Goal: Information Seeking & Learning: Learn about a topic

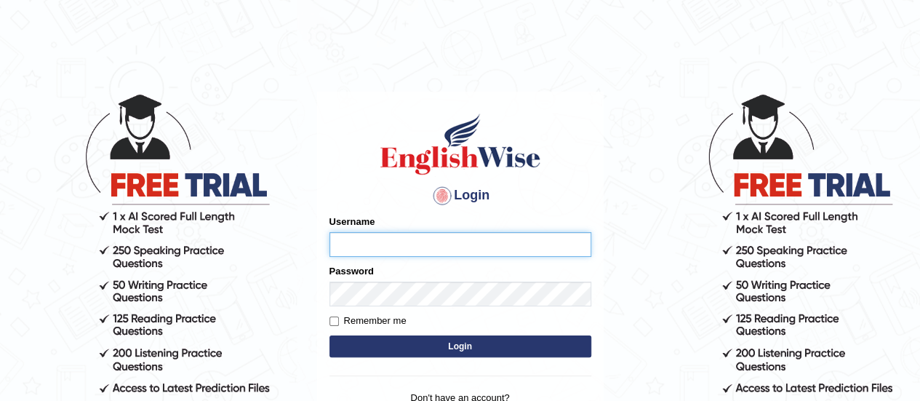
type input "karanvir_parramatta"
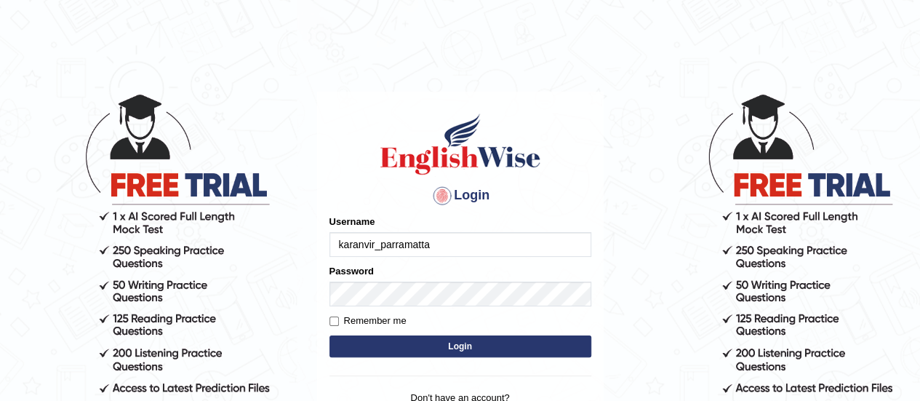
click at [395, 349] on button "Login" at bounding box center [460, 346] width 262 height 22
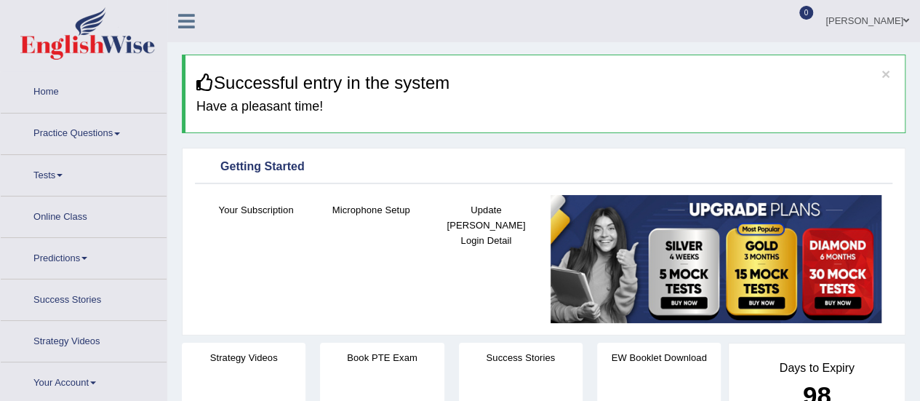
click at [80, 140] on link "Practice Questions" at bounding box center [84, 131] width 166 height 36
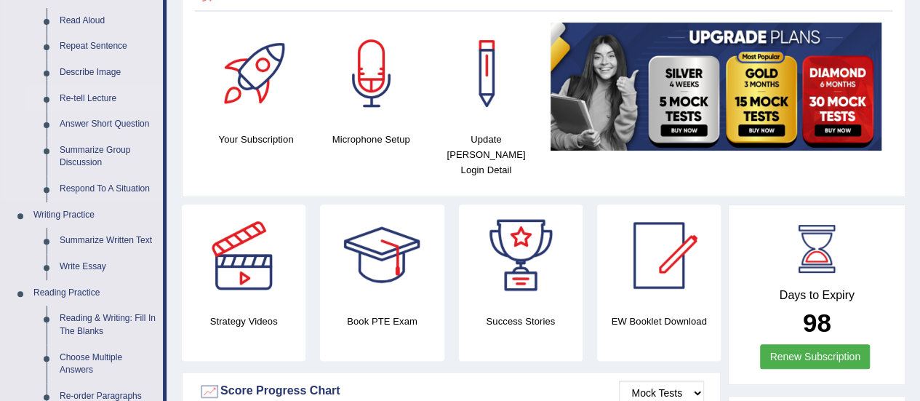
scroll to position [273, 0]
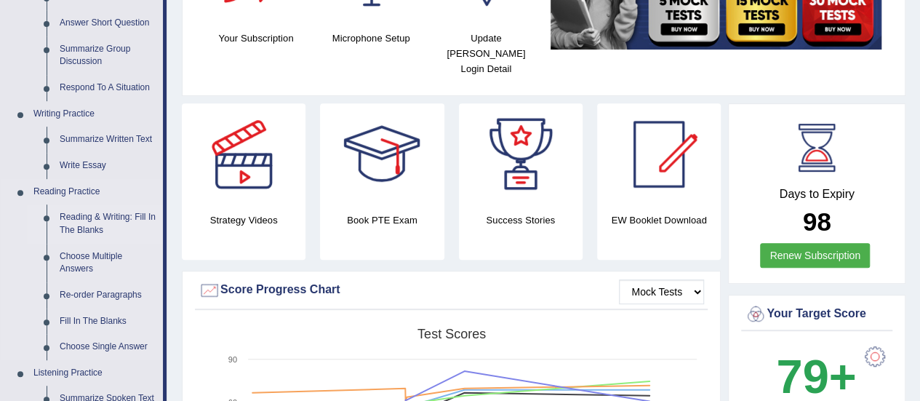
click at [92, 225] on link "Reading & Writing: Fill In The Blanks" at bounding box center [108, 223] width 110 height 39
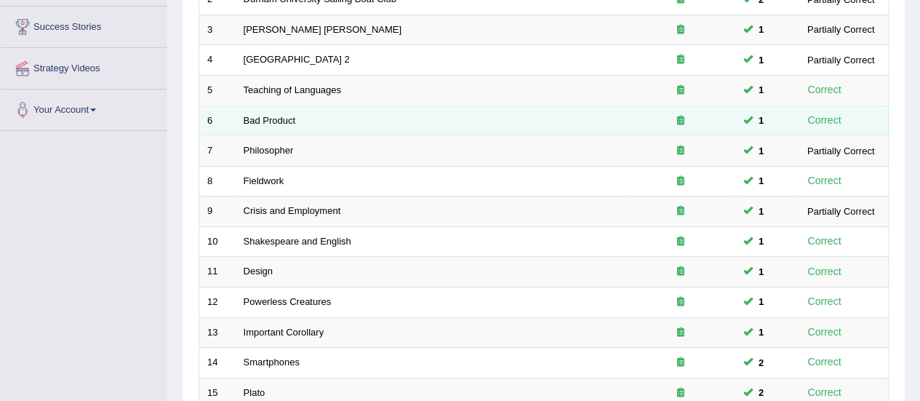
scroll to position [266, 0]
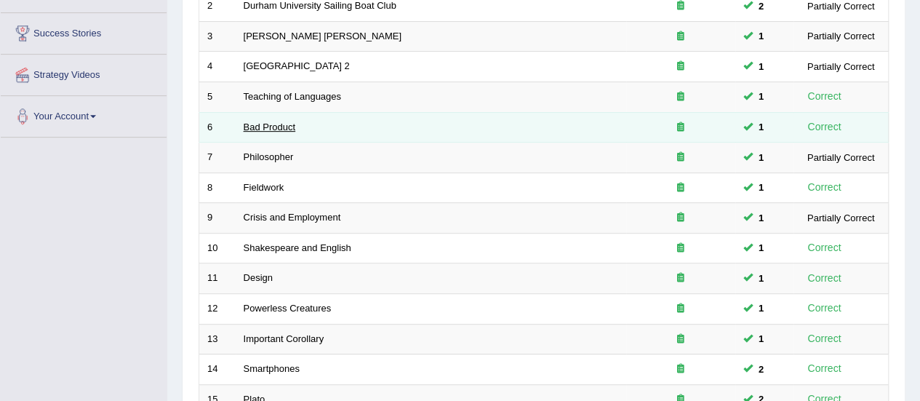
click at [266, 126] on link "Bad Product" at bounding box center [270, 126] width 52 height 11
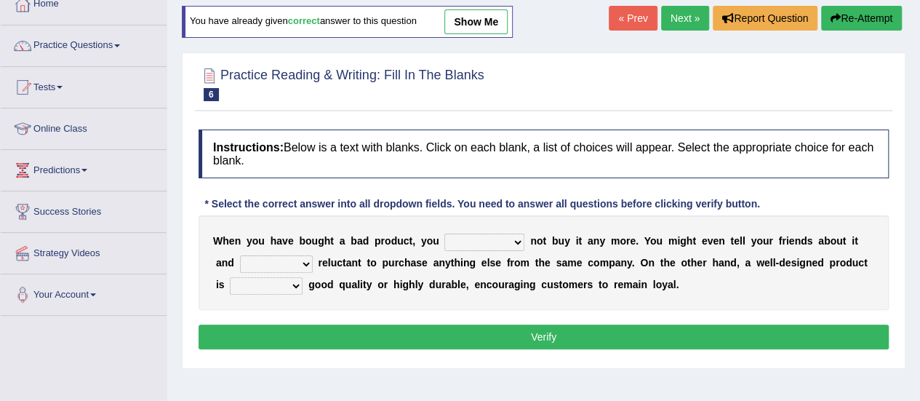
click at [513, 240] on select "would have should have should" at bounding box center [484, 241] width 80 height 17
click at [507, 236] on select "would have should have should" at bounding box center [484, 241] width 80 height 17
select select "should"
click at [444, 233] on select "would have should have should" at bounding box center [484, 241] width 80 height 17
click at [273, 257] on select "is are be being" at bounding box center [276, 263] width 73 height 17
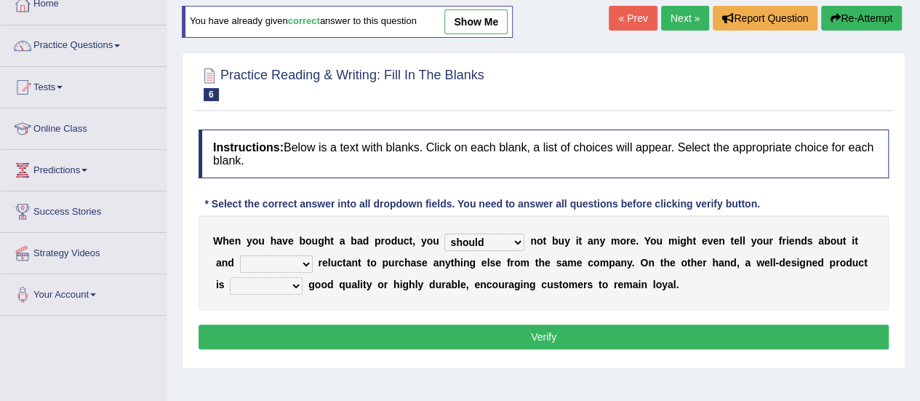
select select "be"
click at [240, 255] on select "is are be being" at bounding box center [276, 263] width 73 height 17
click at [273, 283] on select "both also neither either" at bounding box center [266, 285] width 73 height 17
select select "either"
click at [230, 277] on select "both also neither either" at bounding box center [266, 285] width 73 height 17
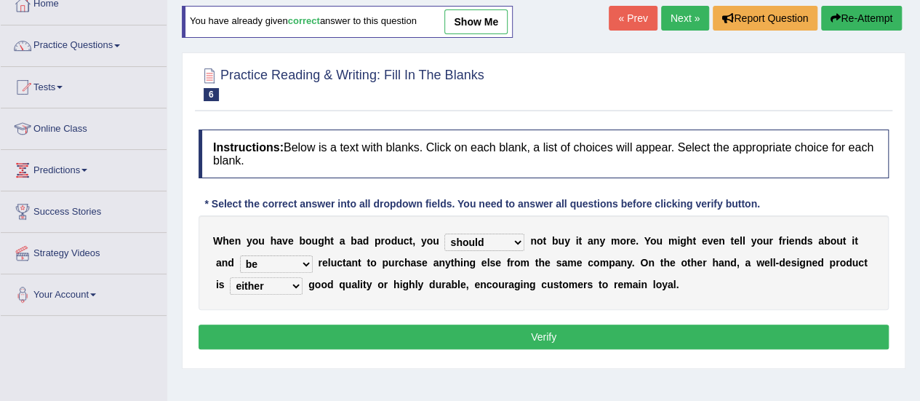
click at [349, 326] on button "Verify" at bounding box center [543, 336] width 690 height 25
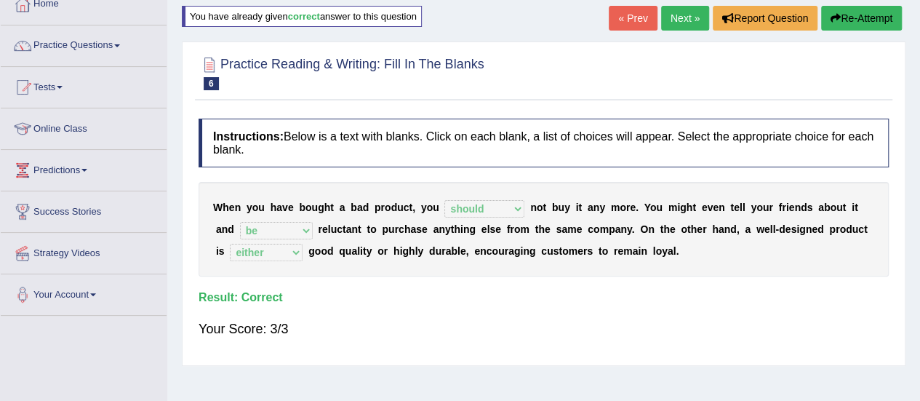
click at [679, 14] on link "Next »" at bounding box center [685, 18] width 48 height 25
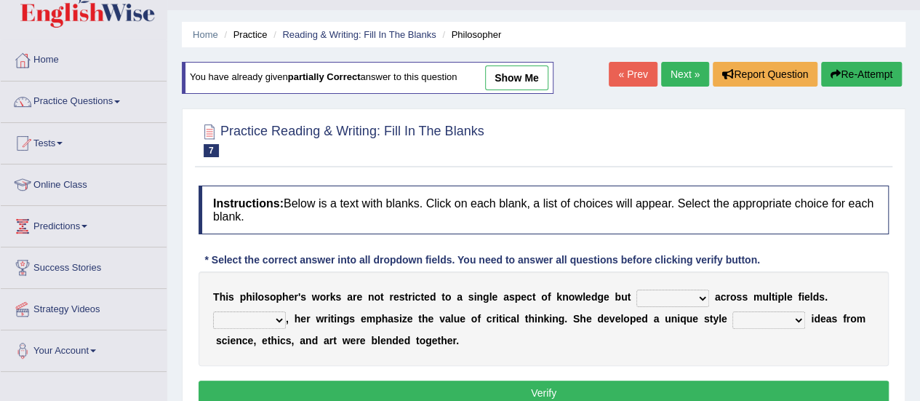
scroll to position [31, 0]
drag, startPoint x: 678, startPoint y: 96, endPoint x: 675, endPoint y: 84, distance: 12.9
click at [675, 84] on div "Home Practice Reading & Writing: Fill In The Blanks Philosopher You have alread…" at bounding box center [543, 332] width 752 height 727
click at [675, 84] on link "Next »" at bounding box center [685, 75] width 48 height 25
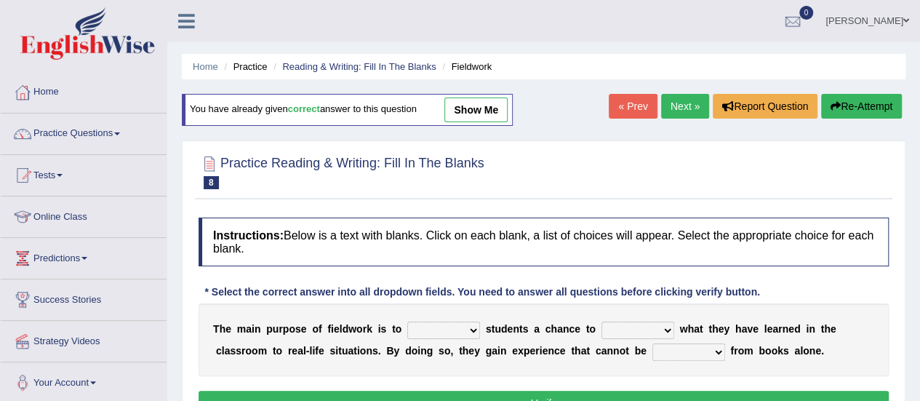
click at [680, 99] on link "Next »" at bounding box center [685, 106] width 48 height 25
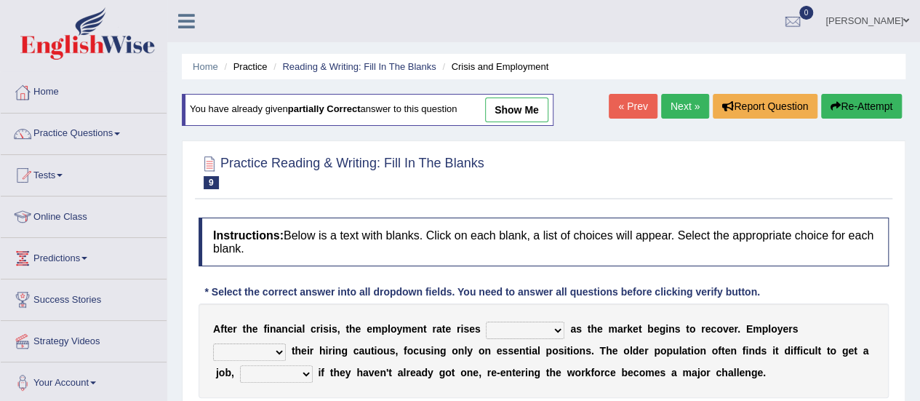
click at [680, 97] on link "Next »" at bounding box center [685, 106] width 48 height 25
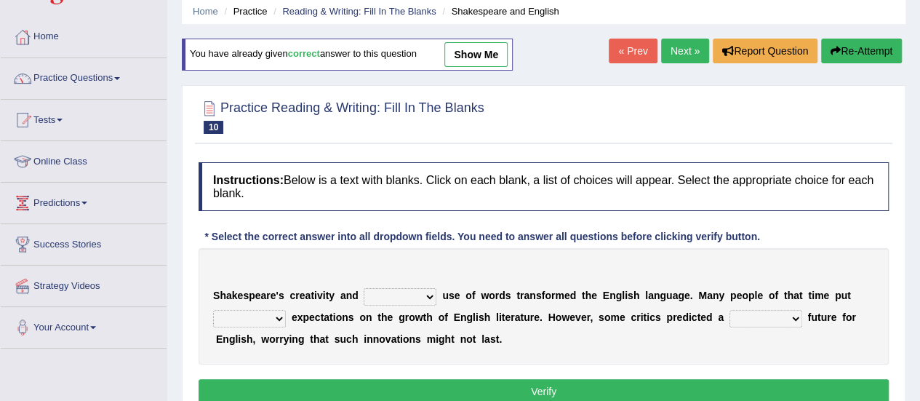
click at [688, 44] on link "Next »" at bounding box center [685, 51] width 48 height 25
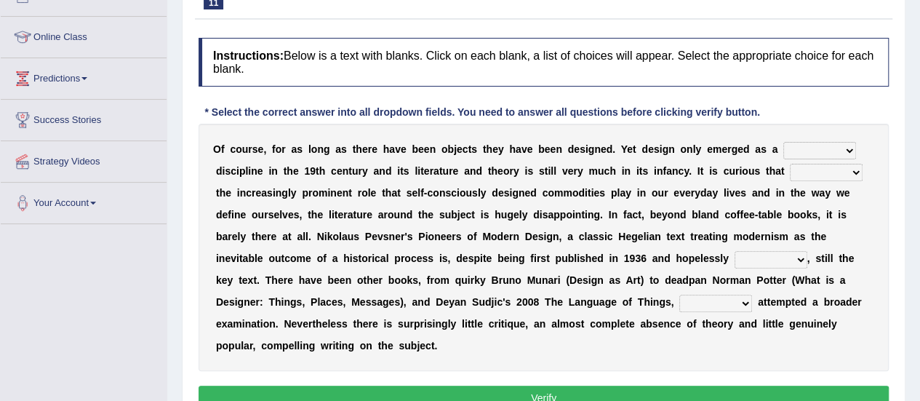
click at [831, 142] on select "bilateral ubiquitous foremost dedicated" at bounding box center [819, 150] width 73 height 17
select select "dedicated"
click at [783, 142] on select "bilateral ubiquitous foremost dedicated" at bounding box center [819, 150] width 73 height 17
click at [820, 171] on select "since despite within through" at bounding box center [826, 172] width 73 height 17
click at [728, 174] on b "u" at bounding box center [731, 171] width 7 height 12
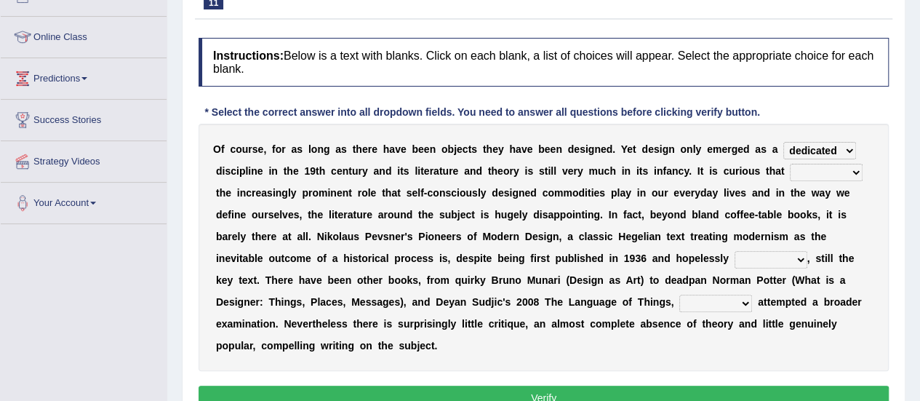
click at [812, 172] on select "since despite within through" at bounding box center [826, 172] width 73 height 17
select select "despite"
click at [790, 164] on select "since despite within through" at bounding box center [826, 172] width 73 height 17
click at [743, 259] on select "dates dating date dated" at bounding box center [770, 259] width 73 height 17
select select "dated"
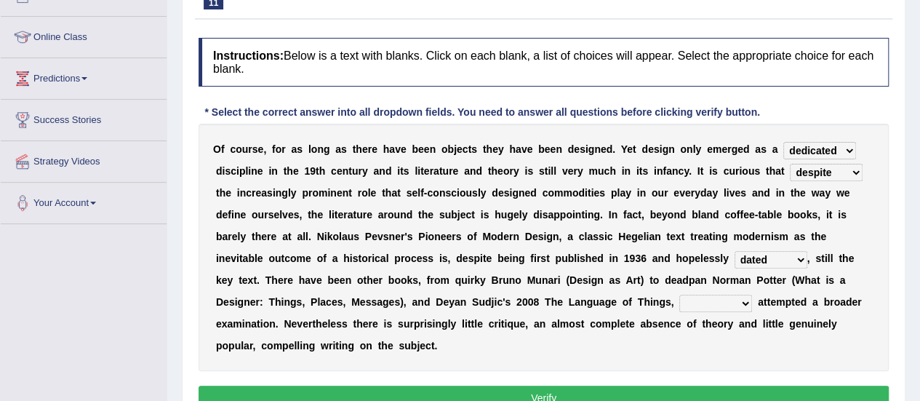
click at [734, 251] on select "dates dating date dated" at bounding box center [770, 259] width 73 height 17
click at [705, 303] on select "which then however as" at bounding box center [715, 302] width 73 height 17
select select "which"
click at [679, 294] on select "which then however as" at bounding box center [715, 302] width 73 height 17
click at [587, 393] on button "Verify" at bounding box center [543, 397] width 690 height 25
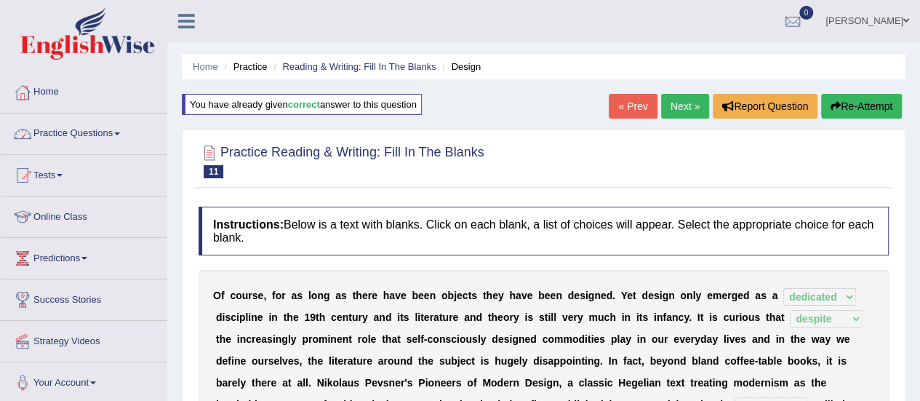
click at [111, 138] on link "Practice Questions" at bounding box center [84, 131] width 166 height 36
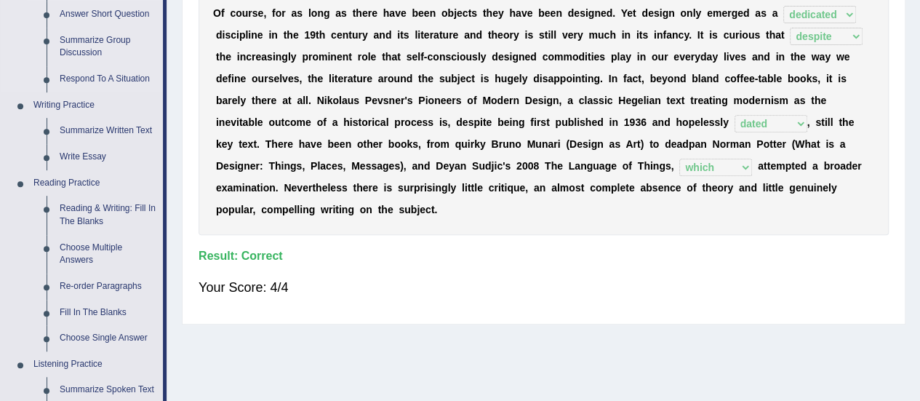
scroll to position [291, 0]
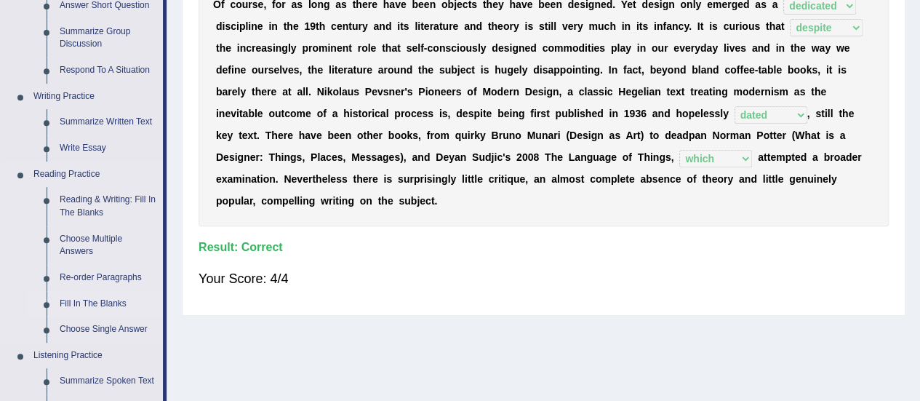
click at [84, 297] on link "Fill In The Blanks" at bounding box center [108, 304] width 110 height 26
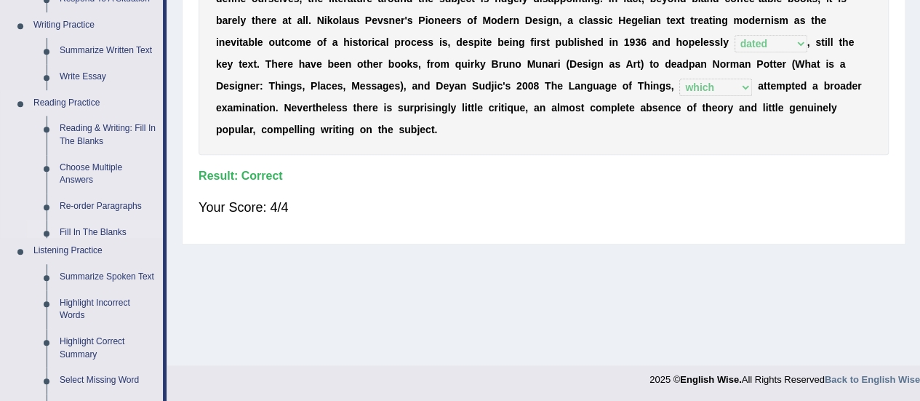
scroll to position [704, 0]
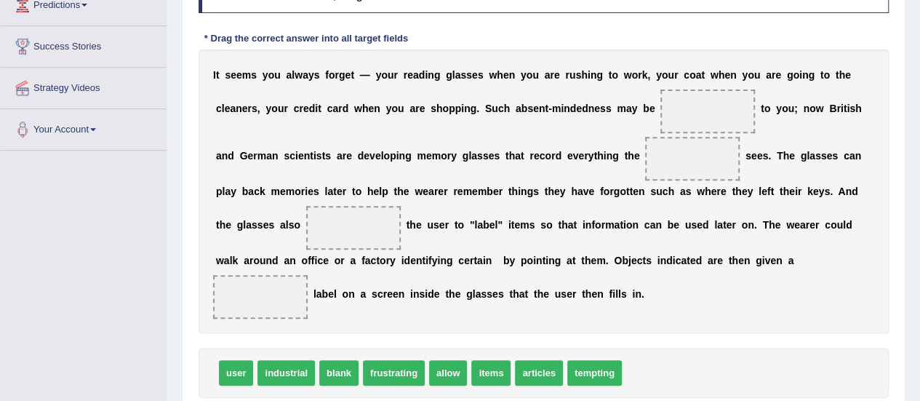
scroll to position [254, 0]
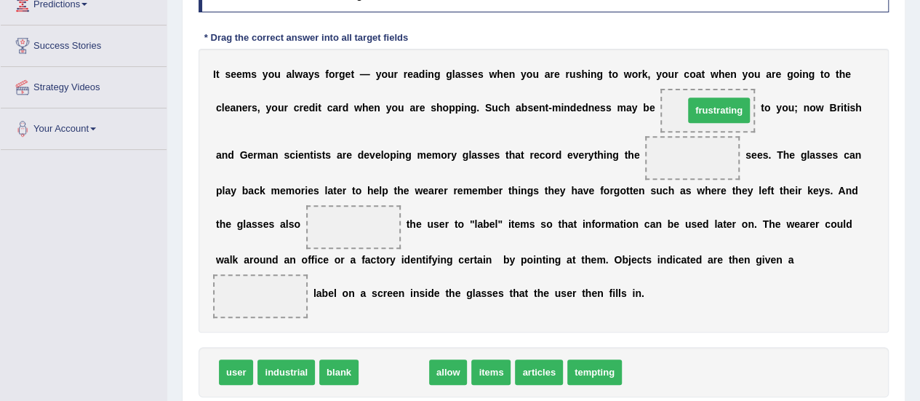
drag, startPoint x: 381, startPoint y: 372, endPoint x: 704, endPoint y: 108, distance: 416.5
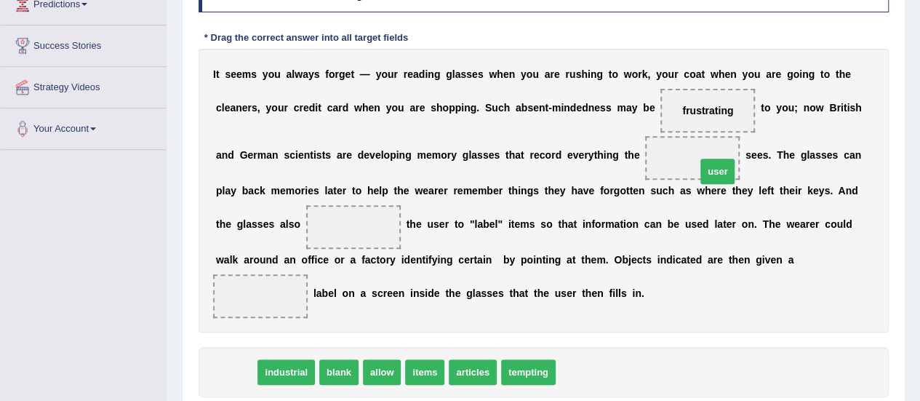
drag, startPoint x: 230, startPoint y: 366, endPoint x: 711, endPoint y: 162, distance: 522.6
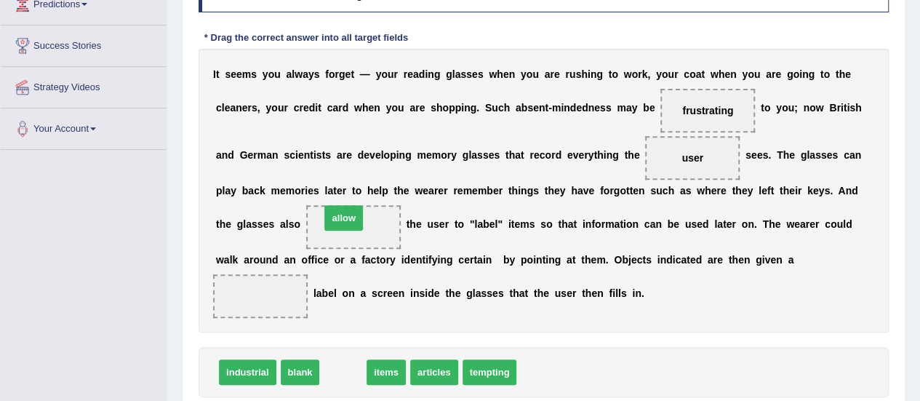
drag, startPoint x: 340, startPoint y: 366, endPoint x: 340, endPoint y: 206, distance: 159.2
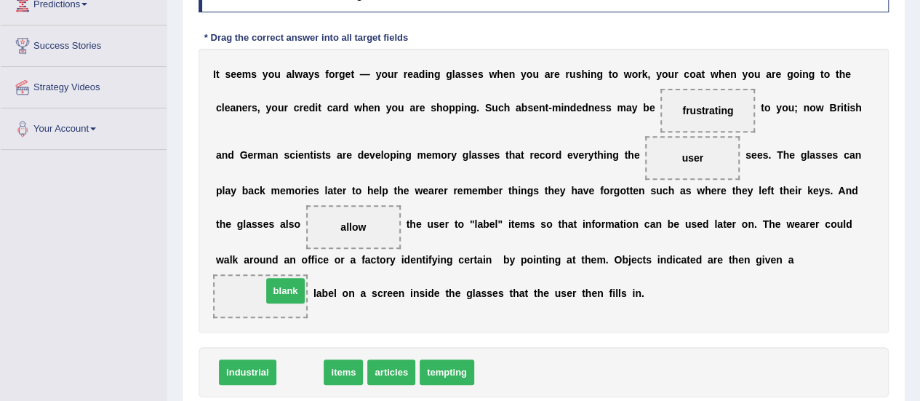
drag, startPoint x: 296, startPoint y: 361, endPoint x: 267, endPoint y: 257, distance: 107.3
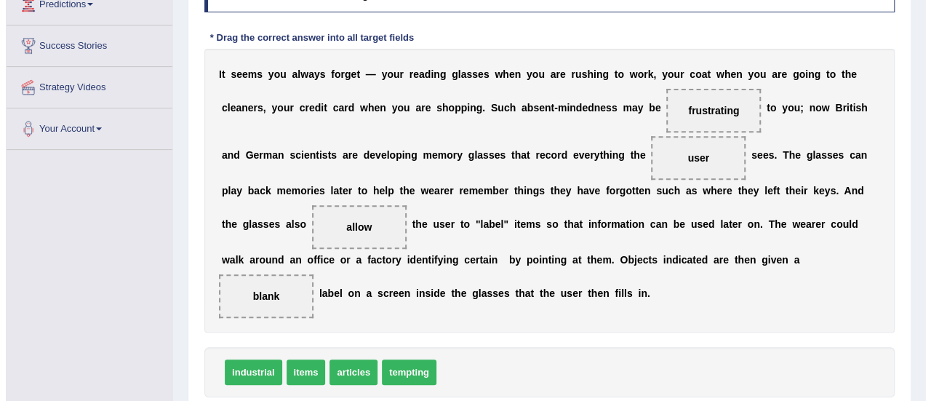
scroll to position [362, 0]
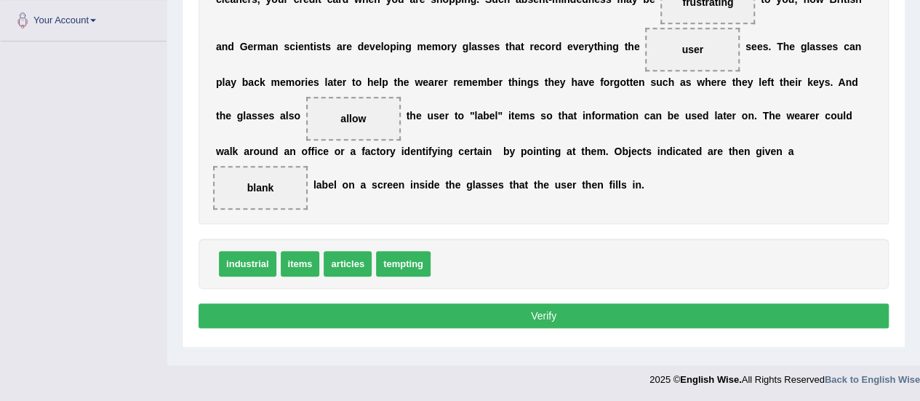
click at [573, 303] on button "Verify" at bounding box center [543, 315] width 690 height 25
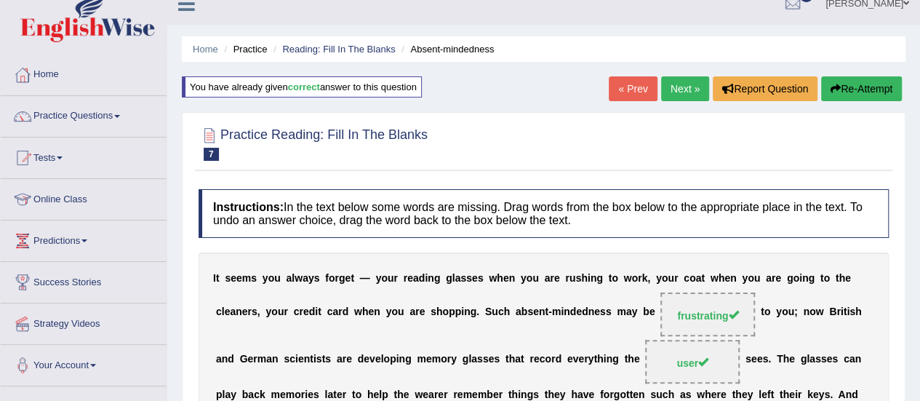
scroll to position [0, 0]
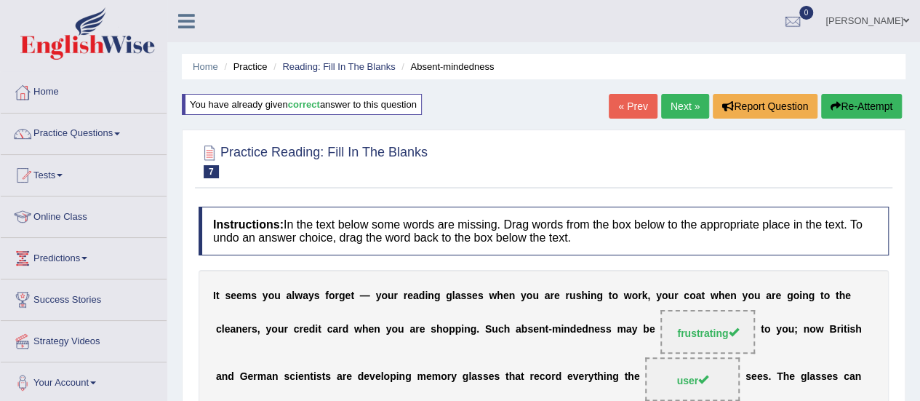
drag, startPoint x: 668, startPoint y: 85, endPoint x: 683, endPoint y: 119, distance: 37.1
click at [683, 119] on div "Home Practice Reading: Fill In The Blanks Absent-mindedness You have already gi…" at bounding box center [543, 363] width 752 height 727
drag, startPoint x: 683, startPoint y: 119, endPoint x: 674, endPoint y: 106, distance: 15.7
click at [674, 106] on div "« Prev Next » Report Question Re-Attempt" at bounding box center [757, 108] width 297 height 28
click at [674, 106] on link "Next »" at bounding box center [685, 106] width 48 height 25
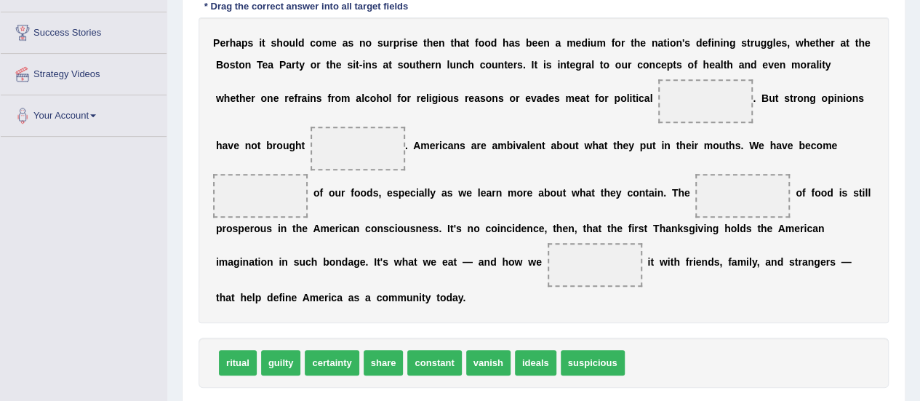
scroll to position [265, 0]
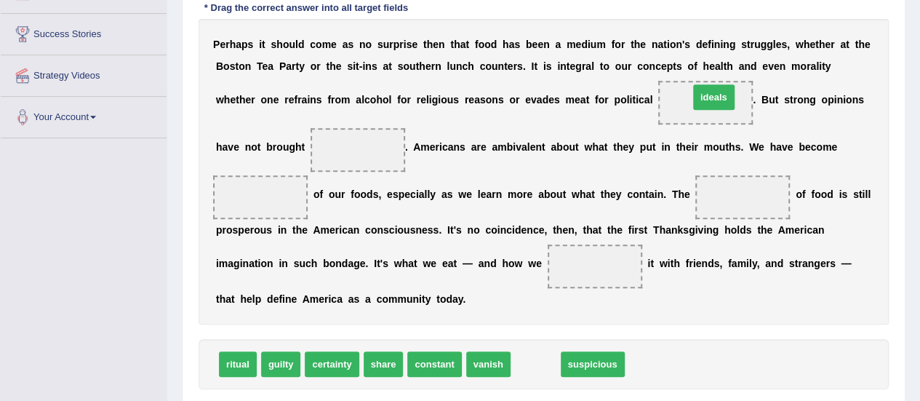
drag, startPoint x: 536, startPoint y: 366, endPoint x: 714, endPoint y: 100, distance: 320.8
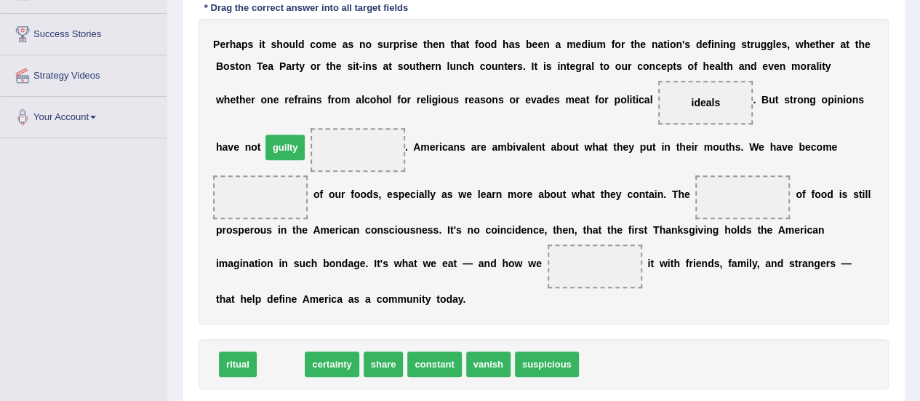
drag, startPoint x: 268, startPoint y: 361, endPoint x: 272, endPoint y: 193, distance: 168.7
click at [272, 155] on span "guilty" at bounding box center [285, 147] width 40 height 25
drag, startPoint x: 274, startPoint y: 364, endPoint x: 252, endPoint y: 190, distance: 175.9
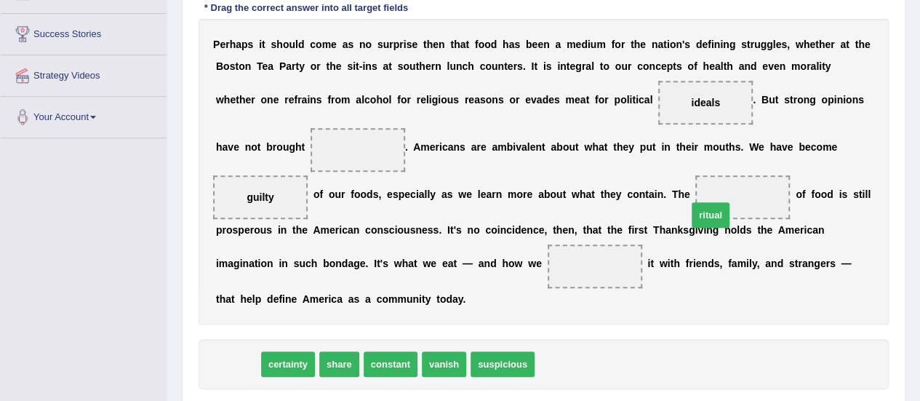
drag, startPoint x: 236, startPoint y: 360, endPoint x: 707, endPoint y: 209, distance: 494.1
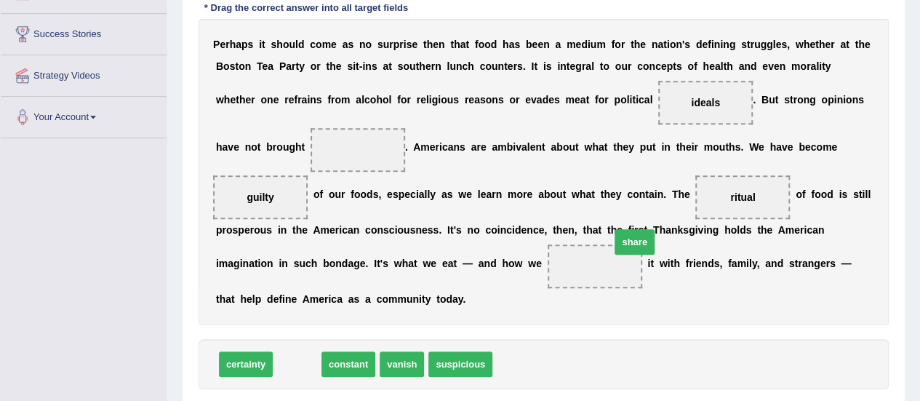
drag, startPoint x: 291, startPoint y: 362, endPoint x: 621, endPoint y: 244, distance: 350.7
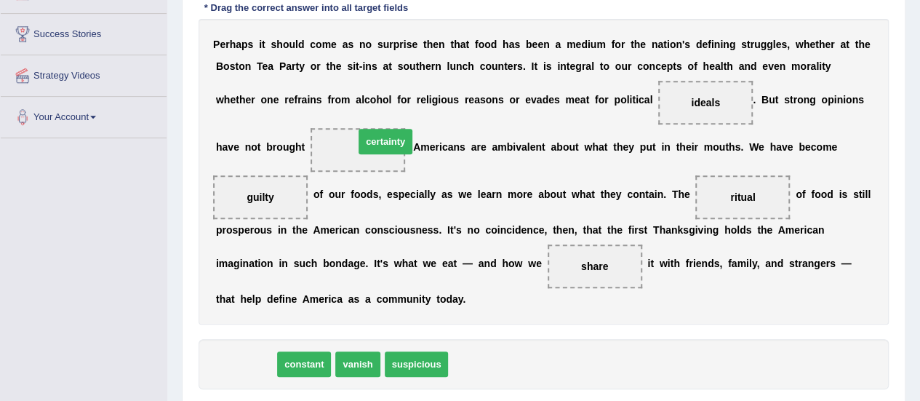
drag, startPoint x: 231, startPoint y: 360, endPoint x: 370, endPoint y: 137, distance: 262.3
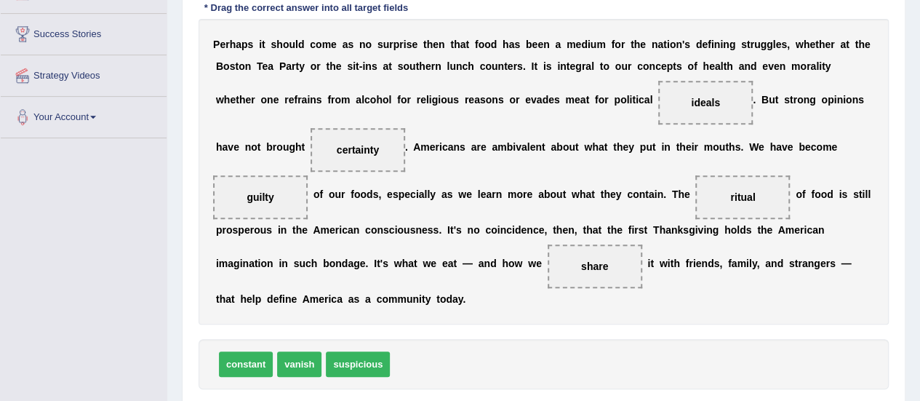
scroll to position [362, 0]
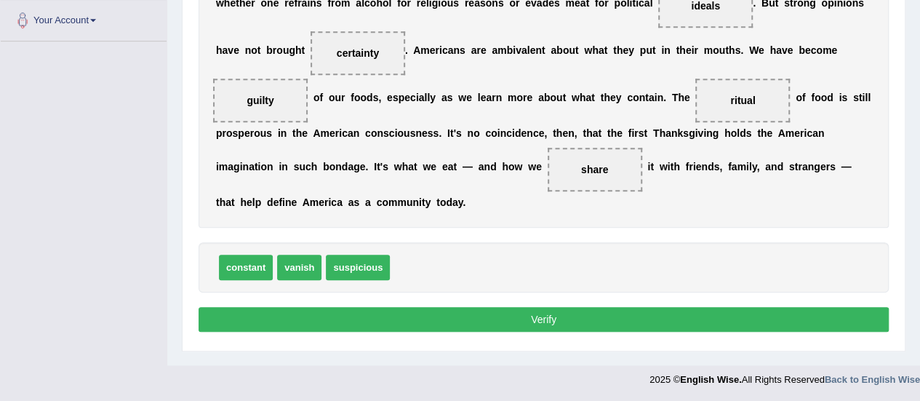
click at [541, 316] on button "Verify" at bounding box center [543, 319] width 690 height 25
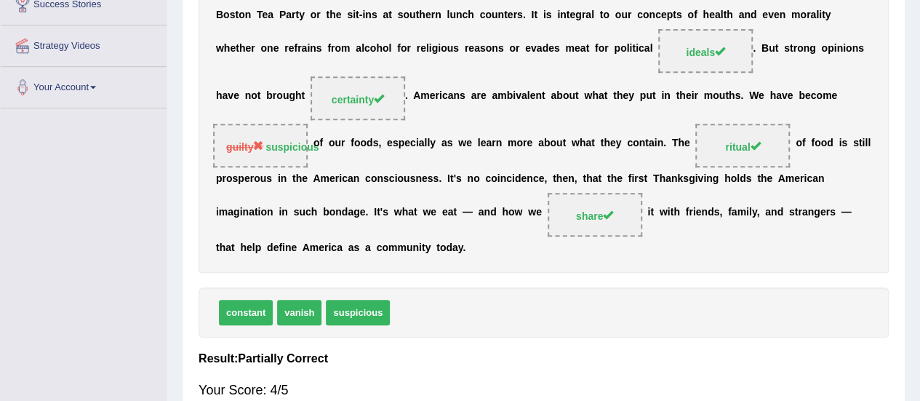
scroll to position [0, 0]
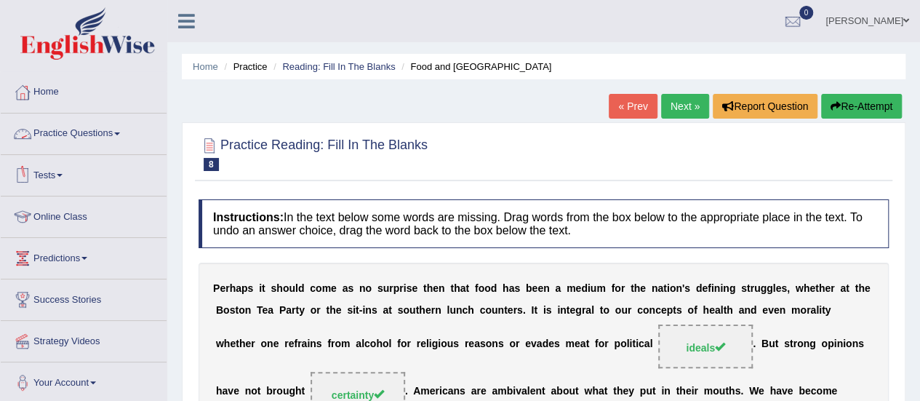
click at [106, 139] on link "Practice Questions" at bounding box center [84, 131] width 166 height 36
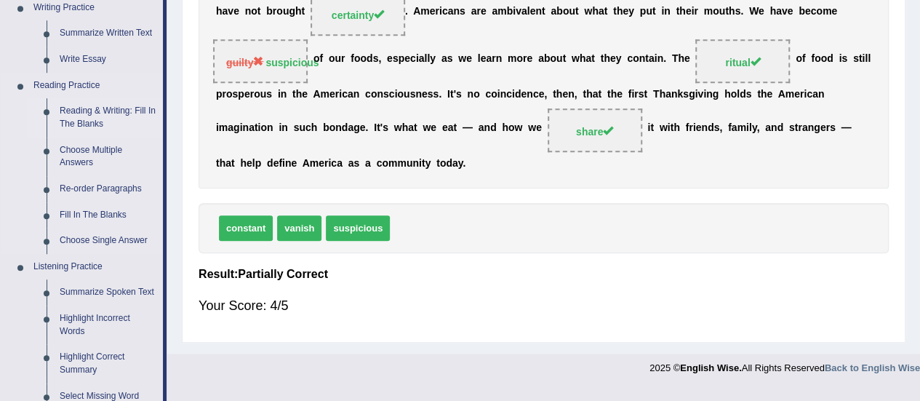
scroll to position [385, 0]
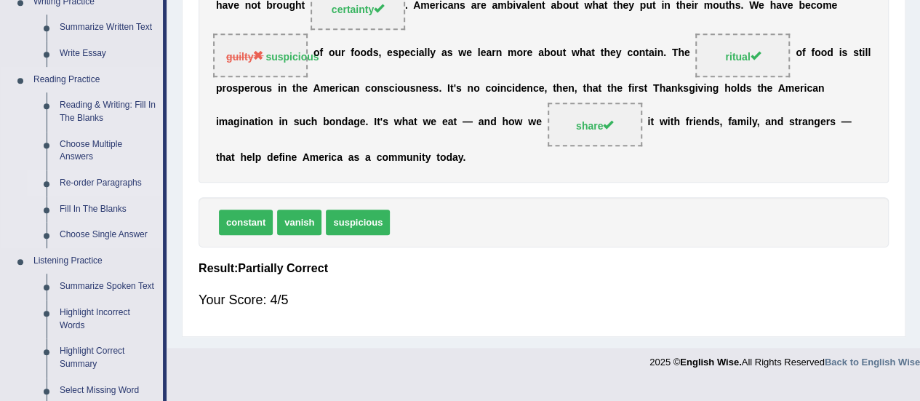
click at [92, 177] on link "Re-order Paragraphs" at bounding box center [108, 183] width 110 height 26
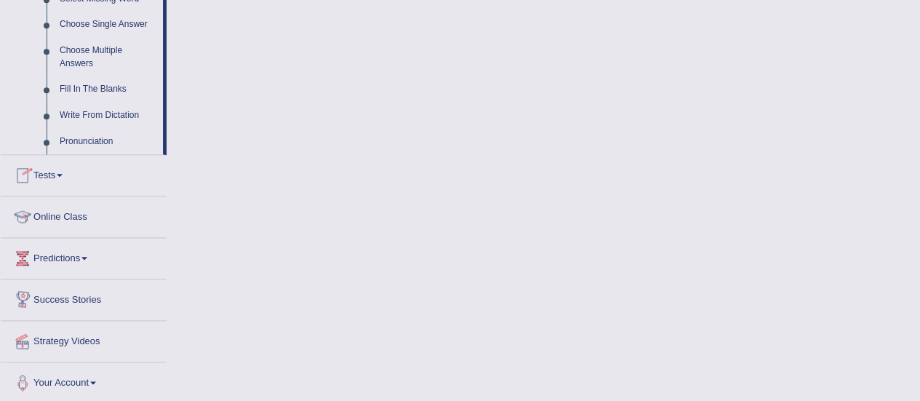
scroll to position [777, 0]
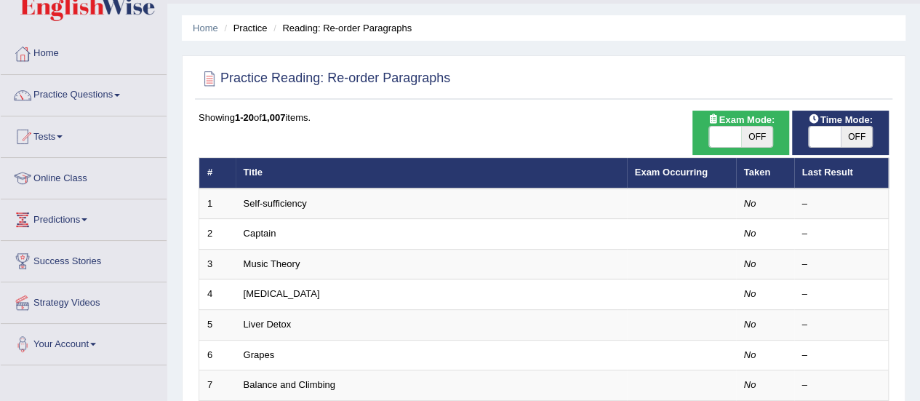
scroll to position [69, 0]
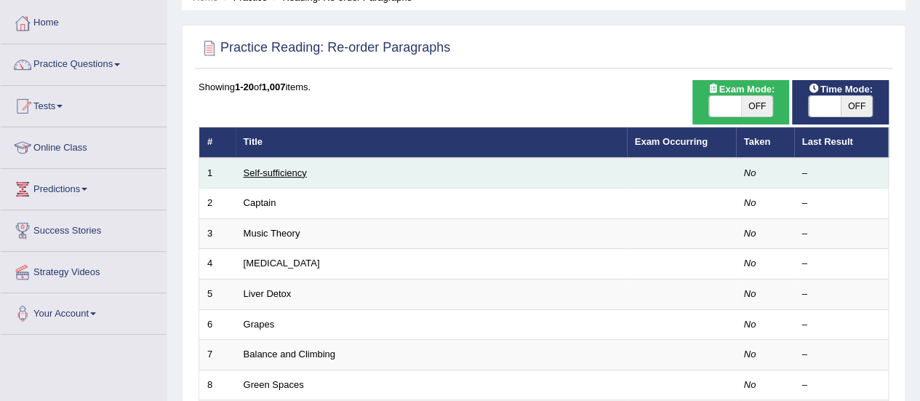
click at [266, 170] on link "Self-sufficiency" at bounding box center [275, 172] width 63 height 11
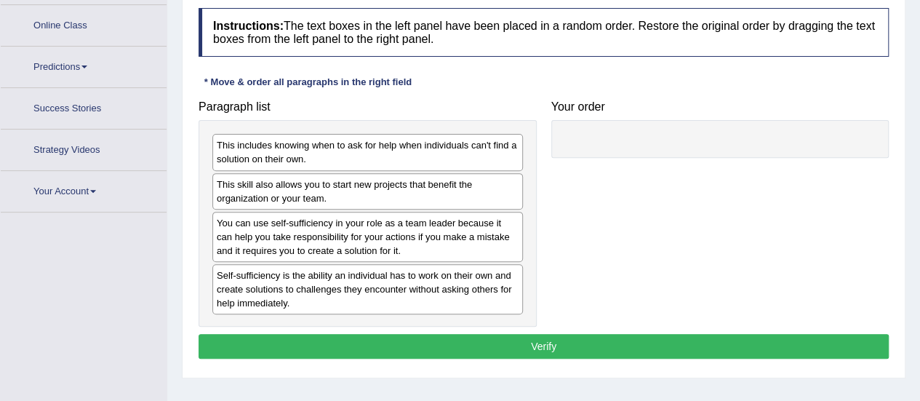
scroll to position [191, 0]
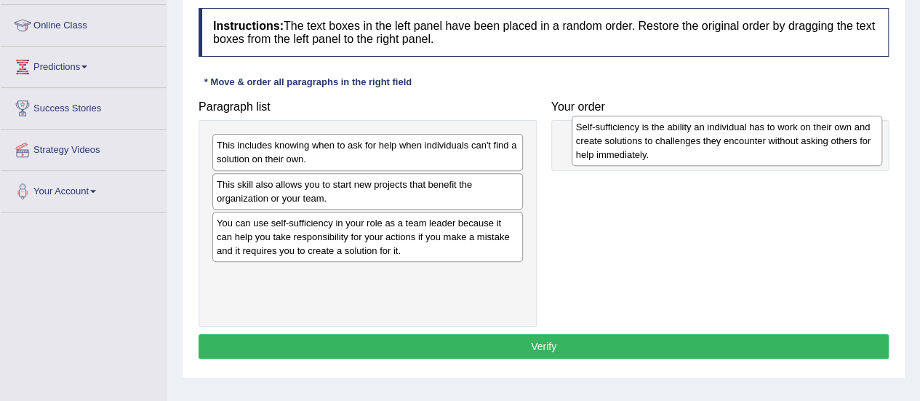
drag, startPoint x: 307, startPoint y: 294, endPoint x: 670, endPoint y: 140, distance: 393.9
click at [670, 140] on div "Self-sufficiency is the ability an individual has to work on their own and crea…" at bounding box center [726, 141] width 310 height 50
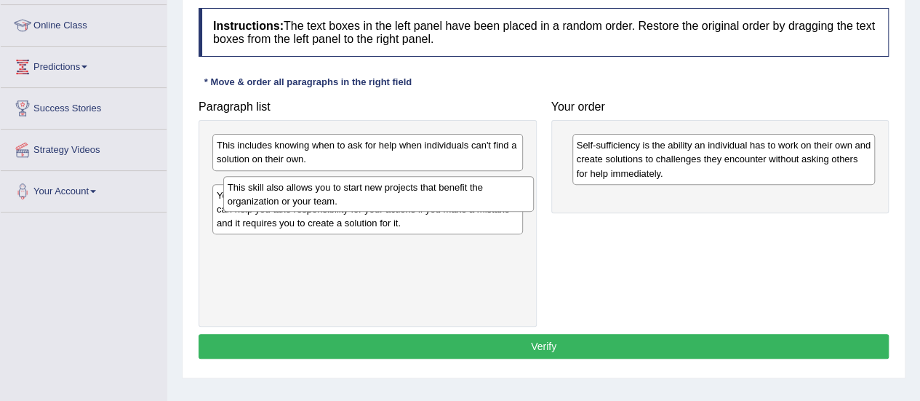
drag, startPoint x: 421, startPoint y: 185, endPoint x: 543, endPoint y: 182, distance: 122.2
click at [433, 190] on div "This skill also allows you to start new projects that benefit the organization …" at bounding box center [378, 194] width 310 height 36
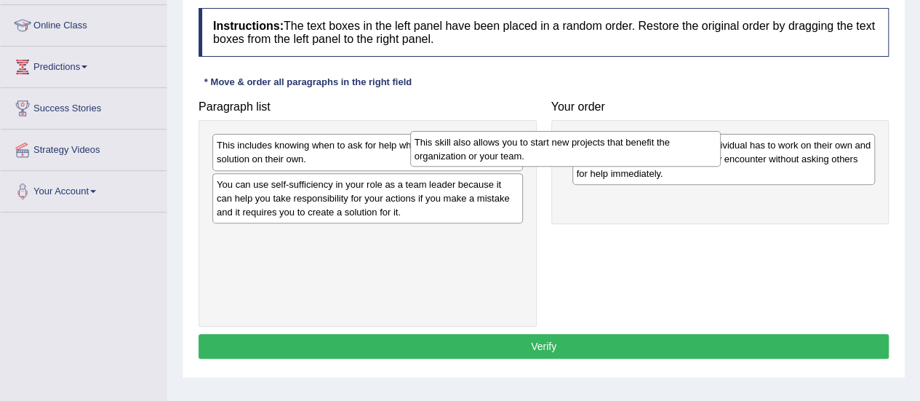
drag, startPoint x: 359, startPoint y: 188, endPoint x: 647, endPoint y: 178, distance: 288.1
click at [636, 167] on div "This skill also allows you to start new projects that benefit the organization …" at bounding box center [565, 149] width 310 height 36
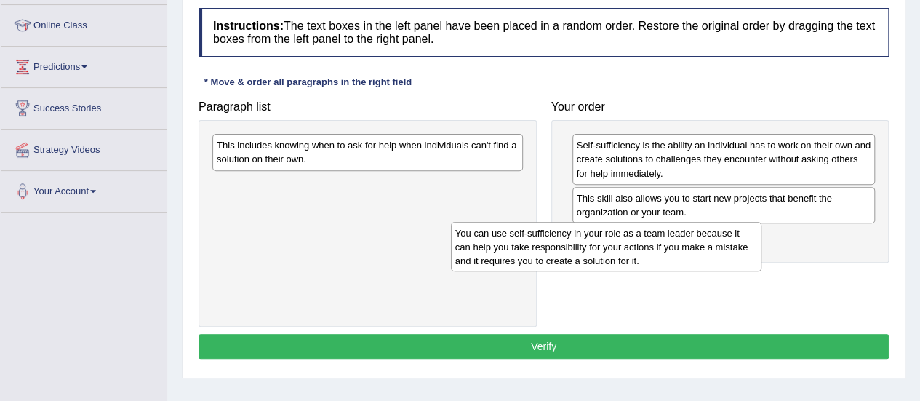
drag, startPoint x: 469, startPoint y: 193, endPoint x: 713, endPoint y: 236, distance: 248.0
click at [713, 236] on div "You can use self-sufficiency in your role as a team leader because it can help …" at bounding box center [606, 247] width 310 height 50
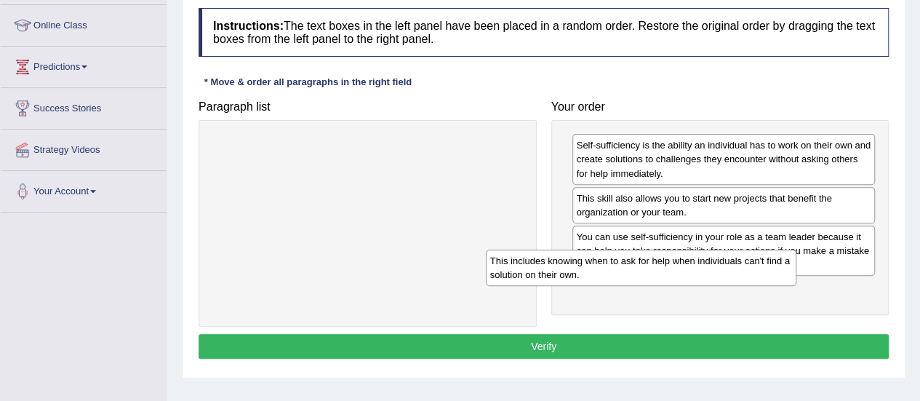
drag, startPoint x: 449, startPoint y: 148, endPoint x: 732, endPoint y: 268, distance: 307.9
click at [732, 268] on div "This includes knowing when to ask for help when individuals can't find a soluti…" at bounding box center [641, 267] width 310 height 36
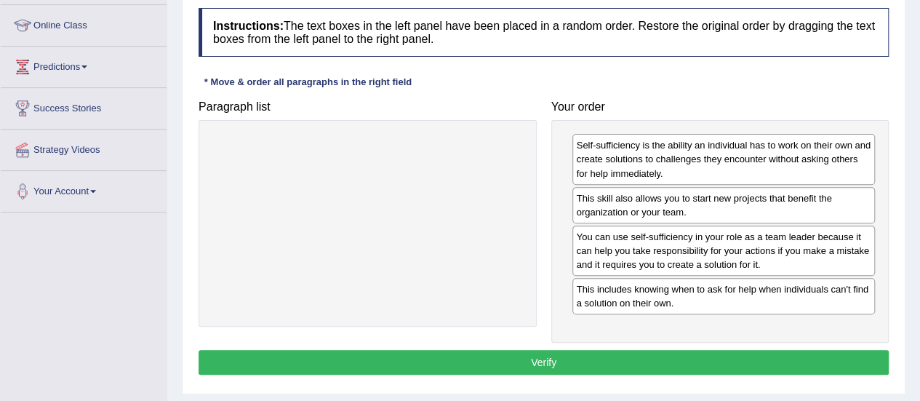
click at [555, 351] on button "Verify" at bounding box center [543, 362] width 690 height 25
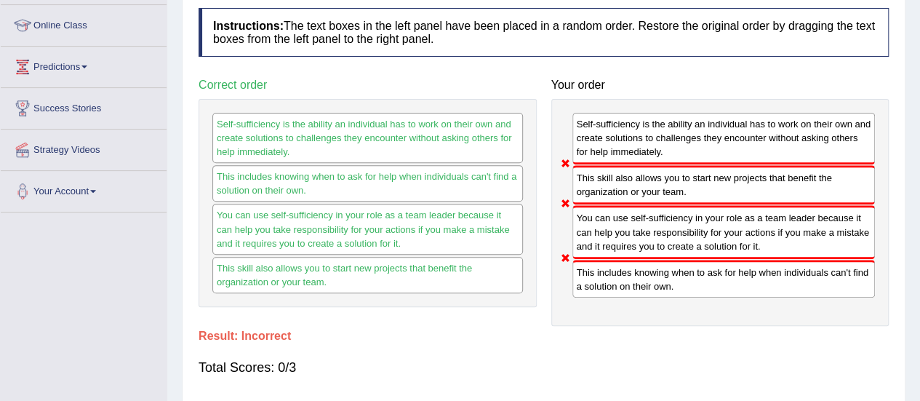
scroll to position [0, 0]
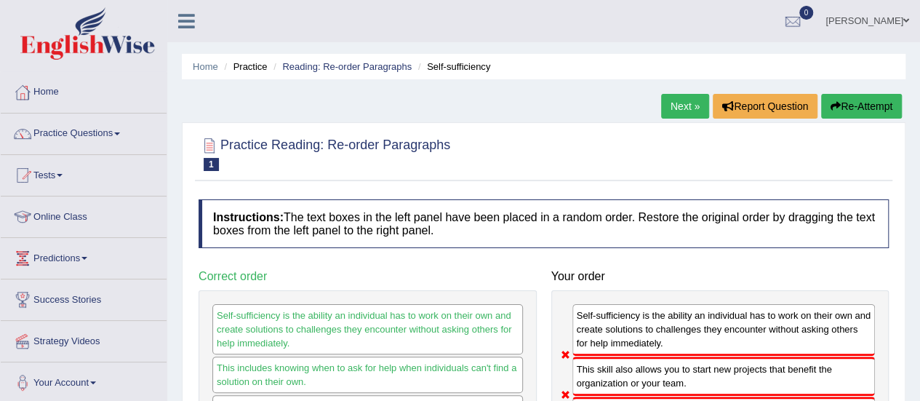
click at [682, 99] on link "Next »" at bounding box center [685, 106] width 48 height 25
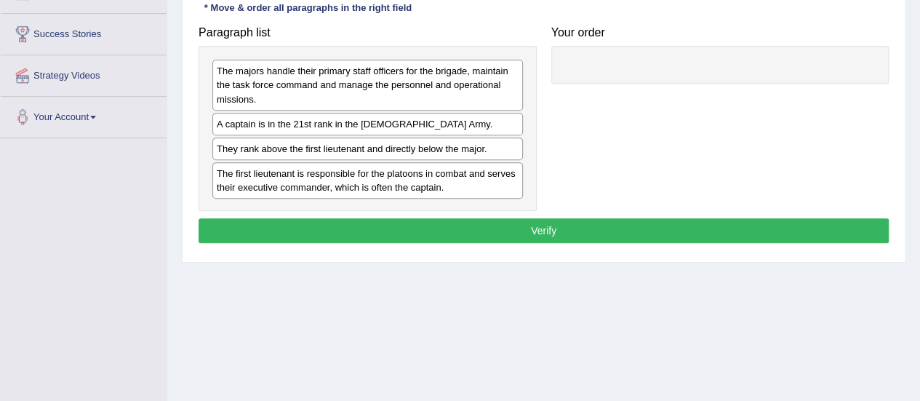
scroll to position [266, 0]
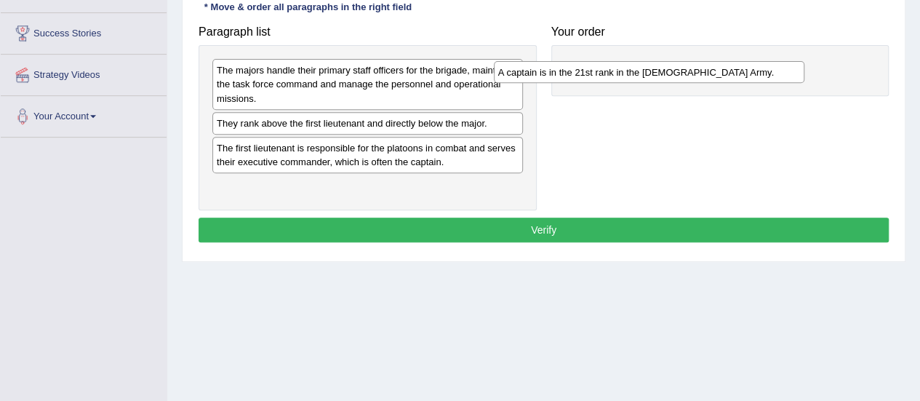
drag, startPoint x: 410, startPoint y: 114, endPoint x: 694, endPoint y: 57, distance: 289.9
click at [694, 61] on div "A captain is in the 21st rank in the US Army." at bounding box center [649, 72] width 310 height 22
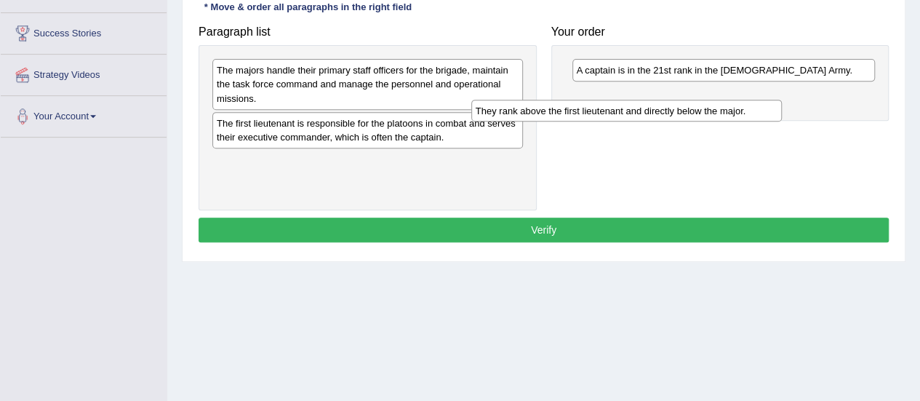
drag, startPoint x: 465, startPoint y: 123, endPoint x: 757, endPoint y: 110, distance: 291.8
click at [757, 110] on div "They rank above the first lieutenant and directly below the major." at bounding box center [626, 111] width 310 height 22
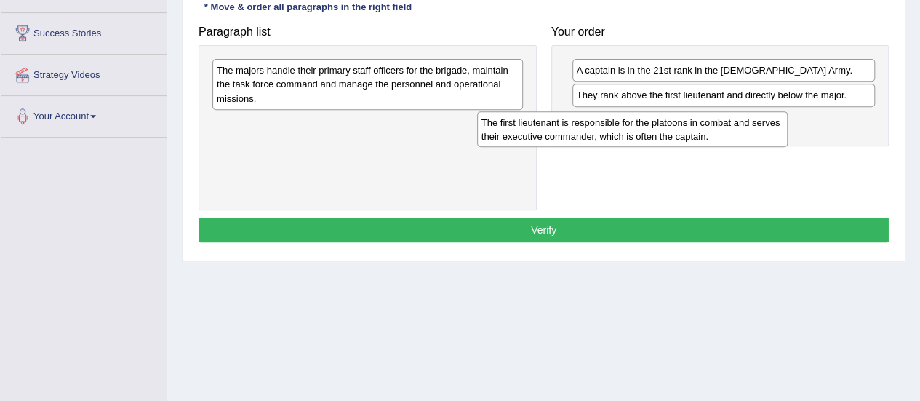
drag, startPoint x: 446, startPoint y: 124, endPoint x: 712, endPoint y: 126, distance: 266.1
click at [712, 126] on div "The first lieutenant is responsible for the platoons in combat and serves their…" at bounding box center [632, 129] width 310 height 36
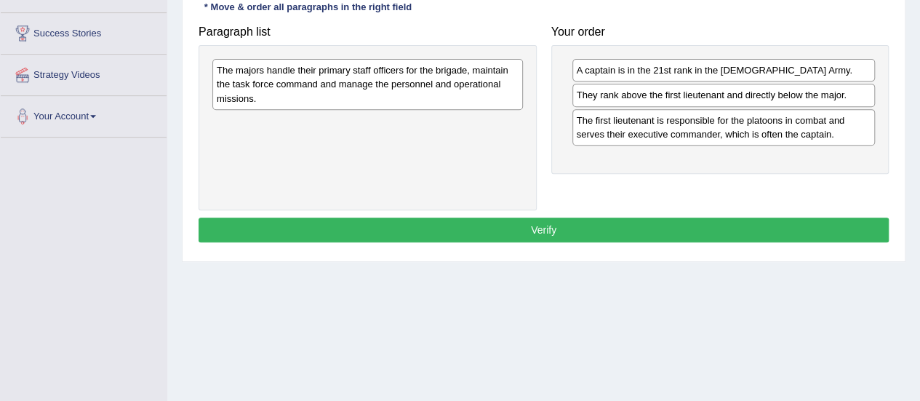
drag, startPoint x: 481, startPoint y: 92, endPoint x: 545, endPoint y: 101, distance: 65.4
click at [523, 97] on div "The majors handle their primary staff officers for the brigade, maintain the ta…" at bounding box center [367, 84] width 310 height 50
click at [673, 161] on div "A captain is in the 21st rank in the US Army. They rank above the first lieuten…" at bounding box center [720, 109] width 338 height 128
drag, startPoint x: 427, startPoint y: 75, endPoint x: 561, endPoint y: 120, distance: 141.2
click at [503, 104] on div "The majors handle their primary staff officers for the brigade, maintain the ta…" at bounding box center [367, 84] width 310 height 50
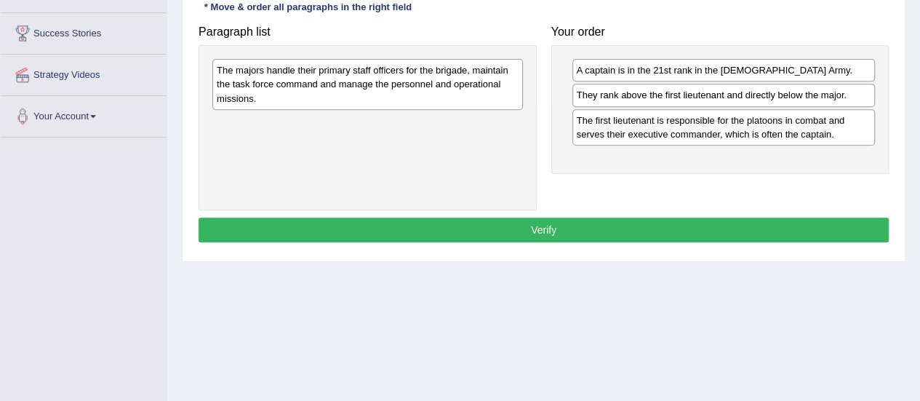
click at [701, 152] on div "A captain is in the 21st rank in the US Army. They rank above the first lieuten…" at bounding box center [720, 109] width 338 height 128
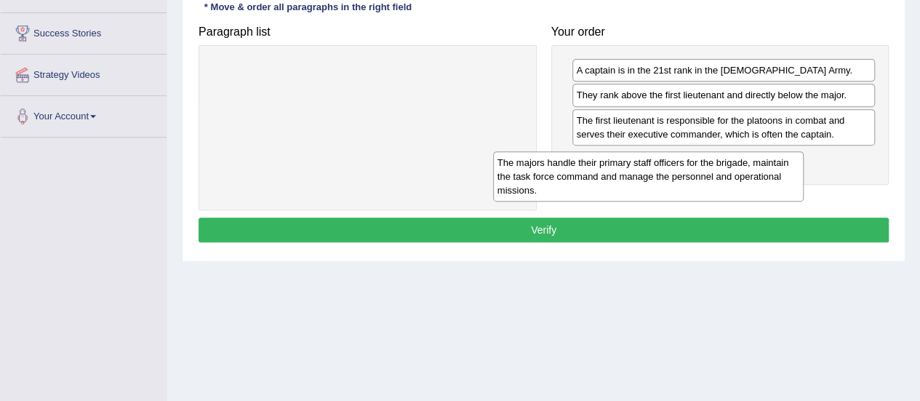
drag, startPoint x: 416, startPoint y: 73, endPoint x: 696, endPoint y: 166, distance: 295.4
click at [696, 166] on div "The majors handle their primary staff officers for the brigade, maintain the ta…" at bounding box center [648, 176] width 310 height 50
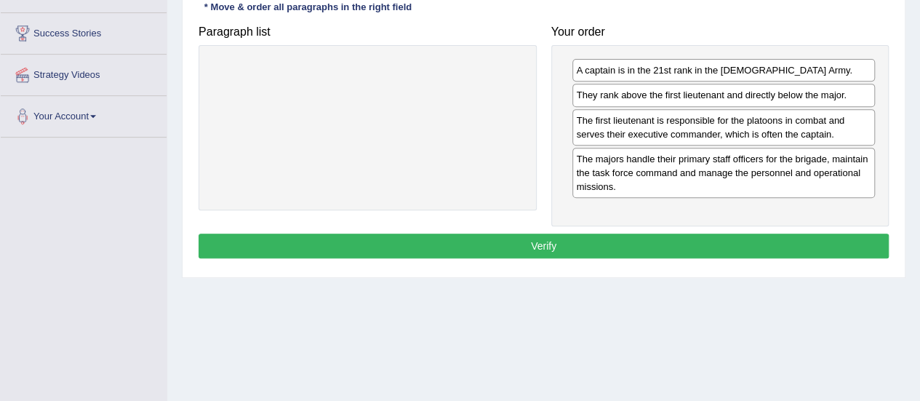
click at [540, 235] on button "Verify" at bounding box center [543, 245] width 690 height 25
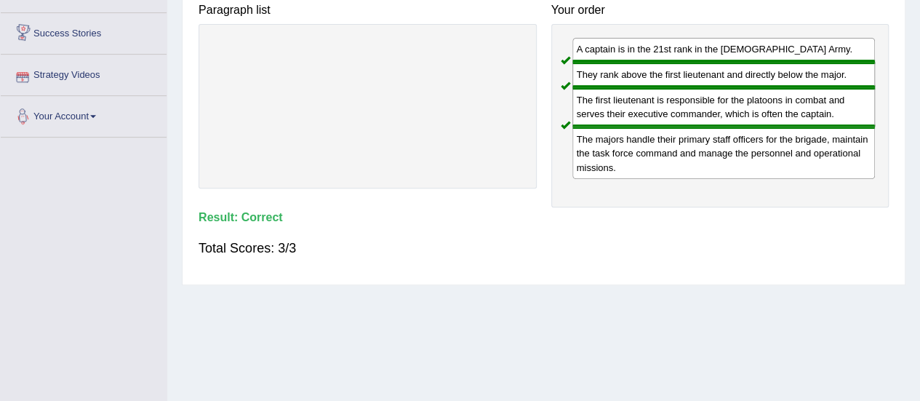
scroll to position [0, 0]
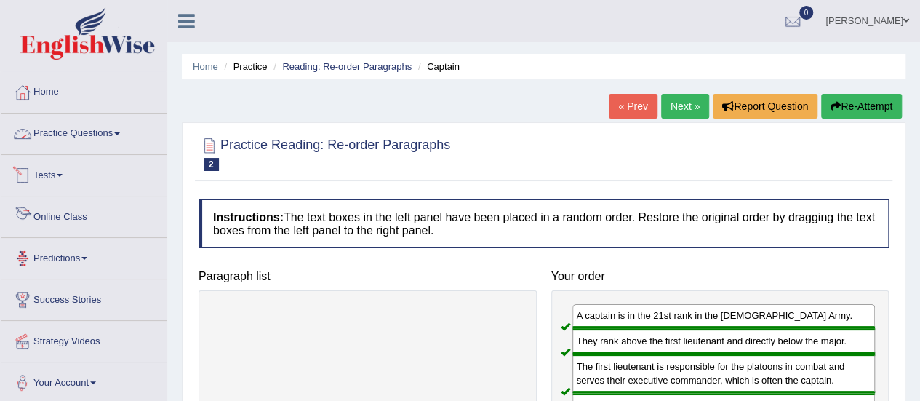
click at [76, 137] on link "Practice Questions" at bounding box center [84, 131] width 166 height 36
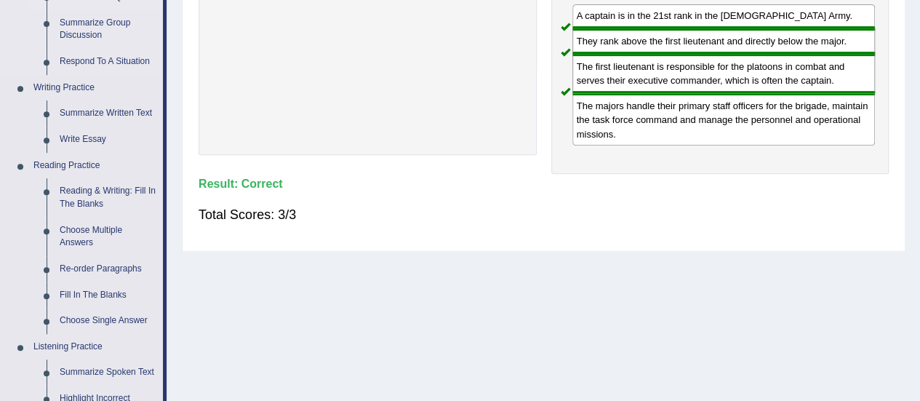
scroll to position [302, 0]
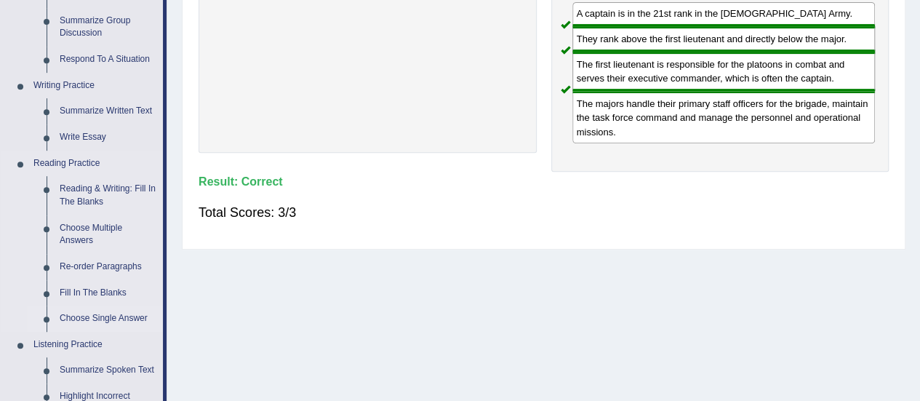
click at [90, 320] on link "Choose Single Answer" at bounding box center [108, 318] width 110 height 26
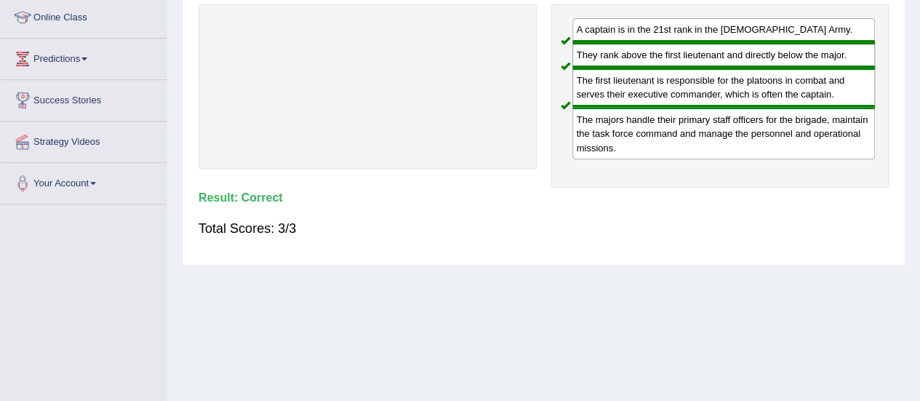
scroll to position [362, 0]
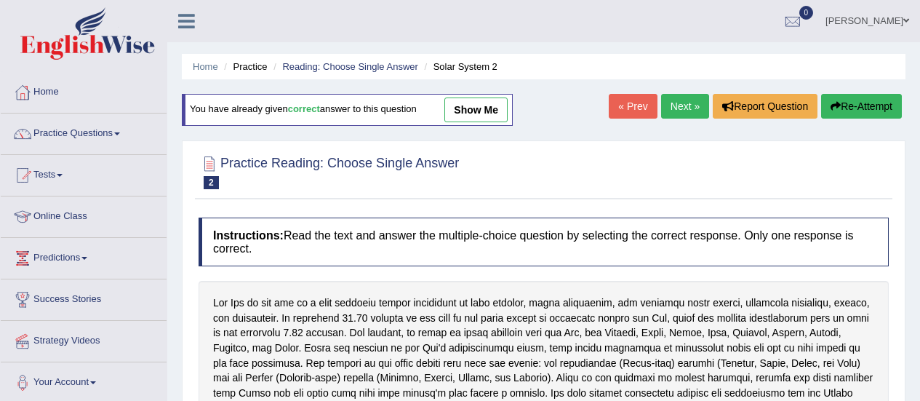
scroll to position [96, 0]
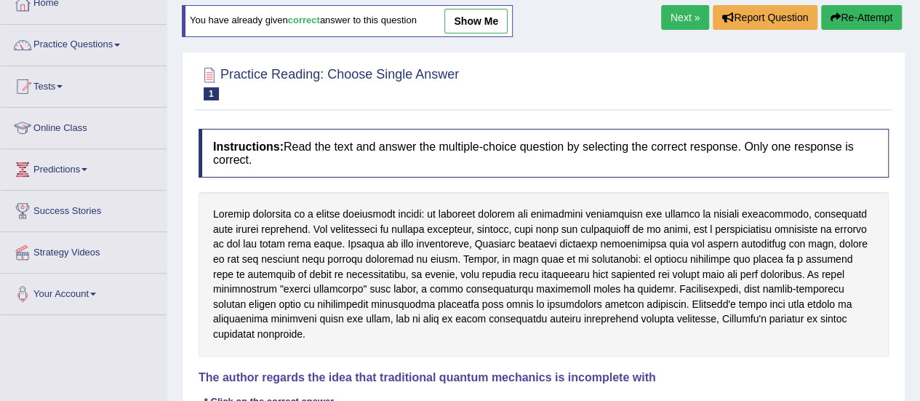
scroll to position [87, 0]
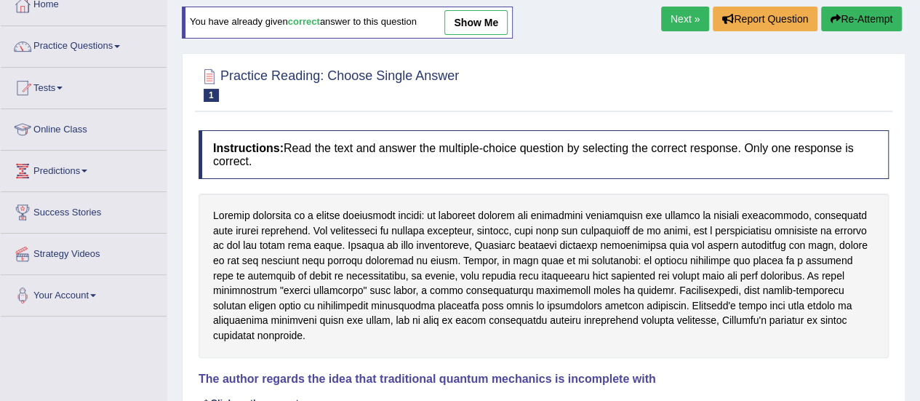
click at [679, 7] on link "Next »" at bounding box center [685, 19] width 48 height 25
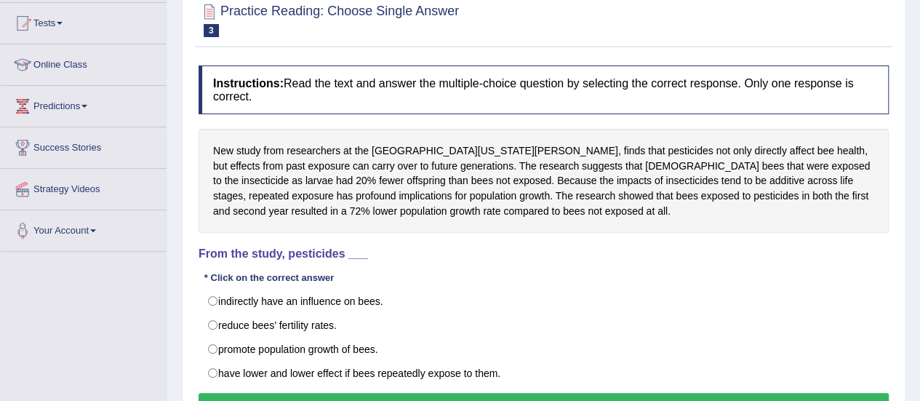
scroll to position [153, 0]
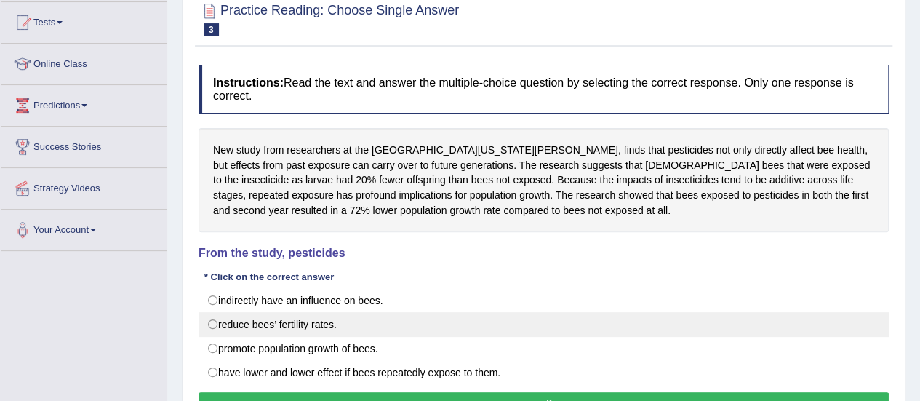
click at [308, 319] on label "reduce bees’ fertility rates." at bounding box center [543, 324] width 690 height 25
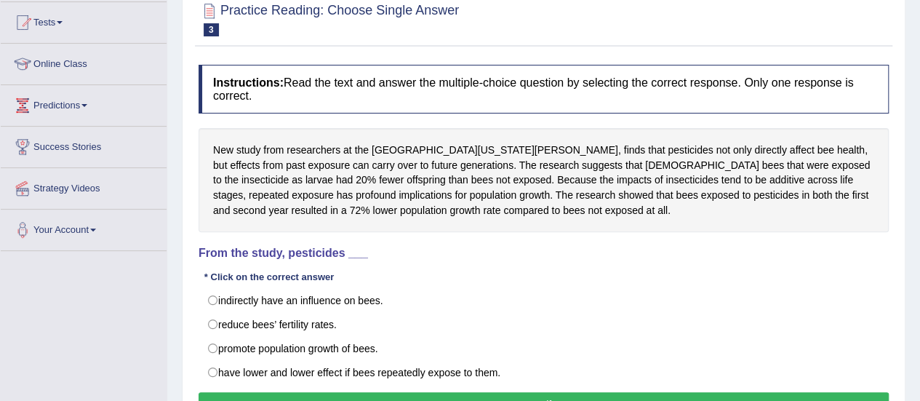
radio input "true"
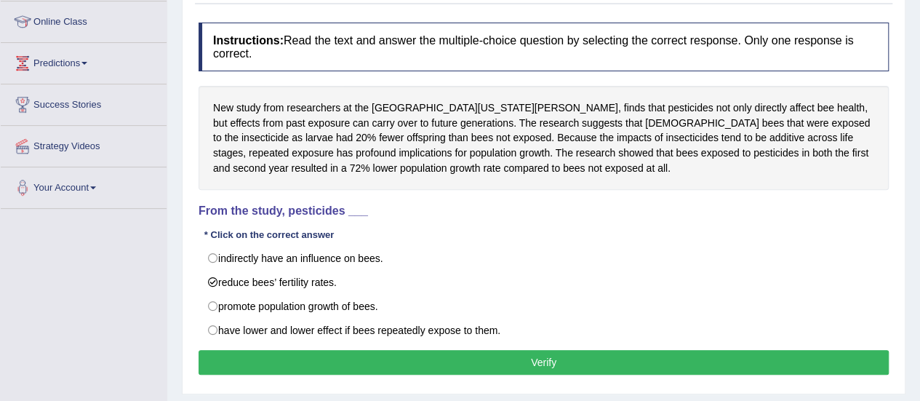
click at [401, 350] on button "Verify" at bounding box center [543, 362] width 690 height 25
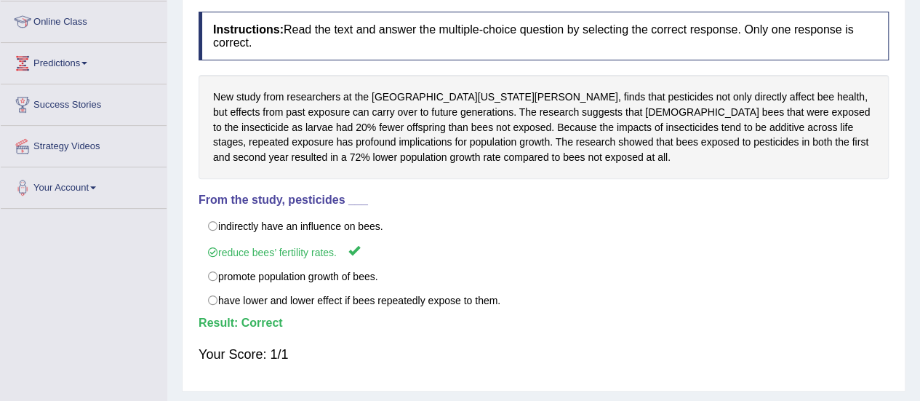
click at [473, 116] on div "New study from researchers at the University of California, Davis, finds that p…" at bounding box center [543, 127] width 690 height 104
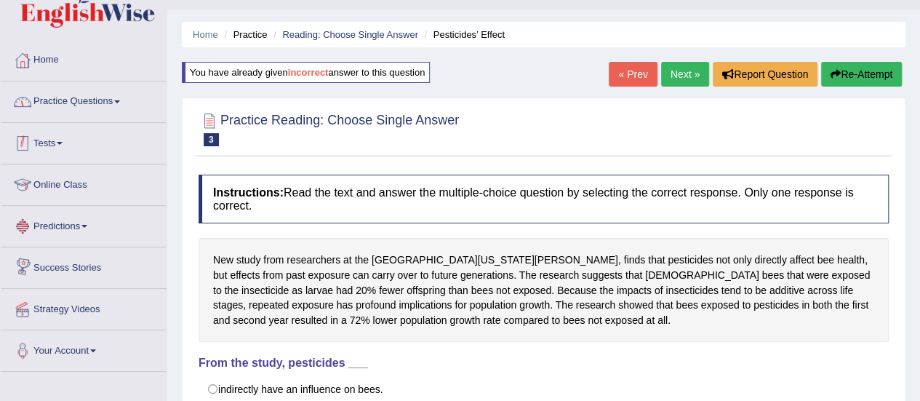
scroll to position [19, 0]
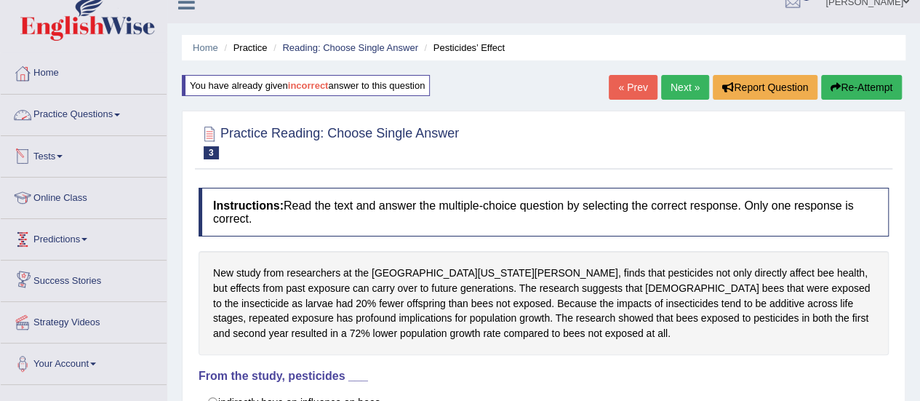
click at [91, 120] on link "Practice Questions" at bounding box center [84, 113] width 166 height 36
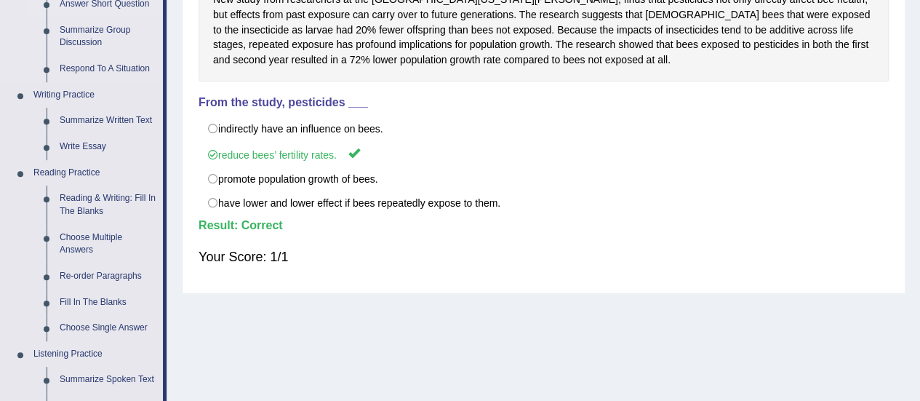
scroll to position [297, 0]
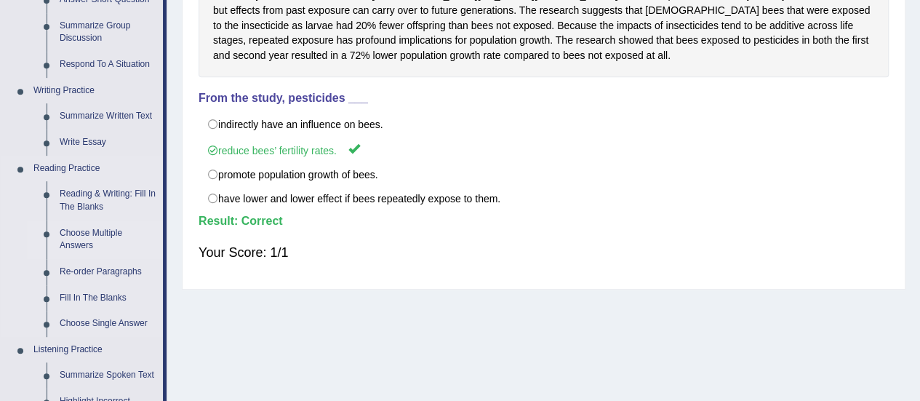
click at [86, 242] on link "Choose Multiple Answers" at bounding box center [108, 239] width 110 height 39
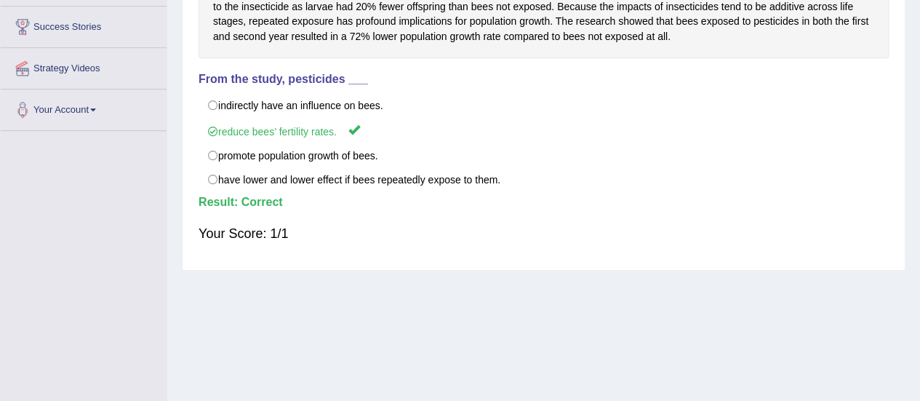
scroll to position [362, 0]
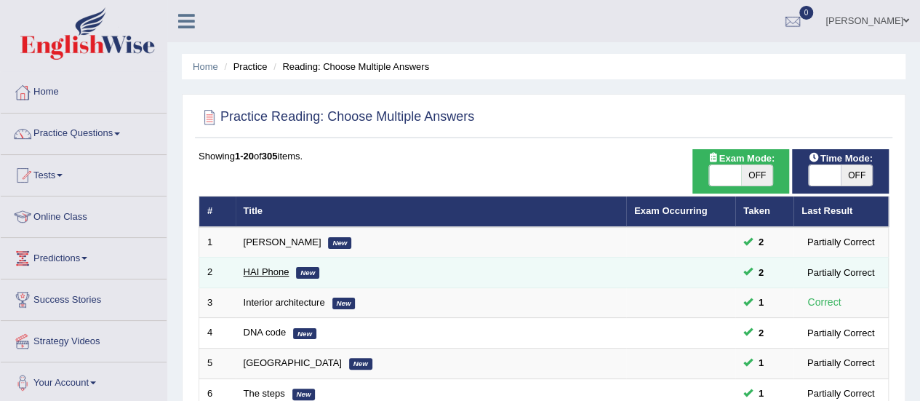
click at [267, 273] on link "HAI Phone" at bounding box center [267, 271] width 46 height 11
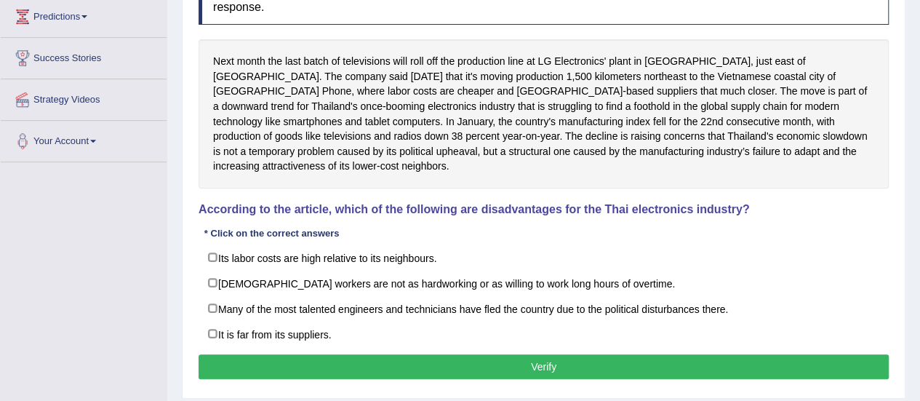
scroll to position [242, 0]
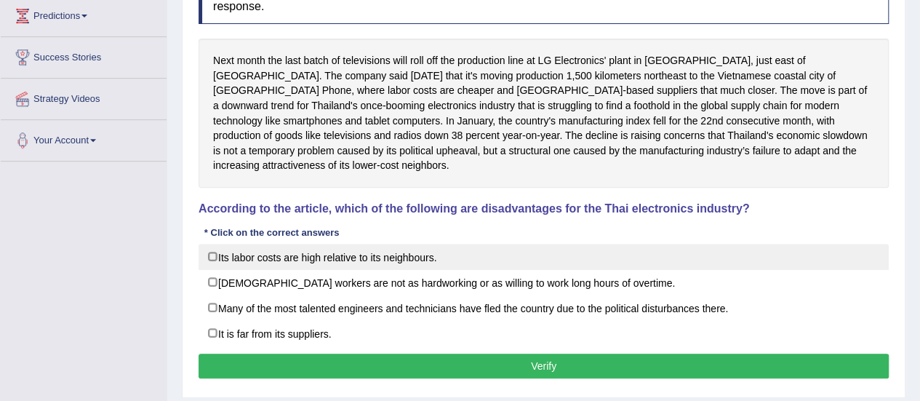
click at [480, 244] on label "Its labor costs are high relative to its neighbours." at bounding box center [543, 257] width 690 height 26
checkbox input "true"
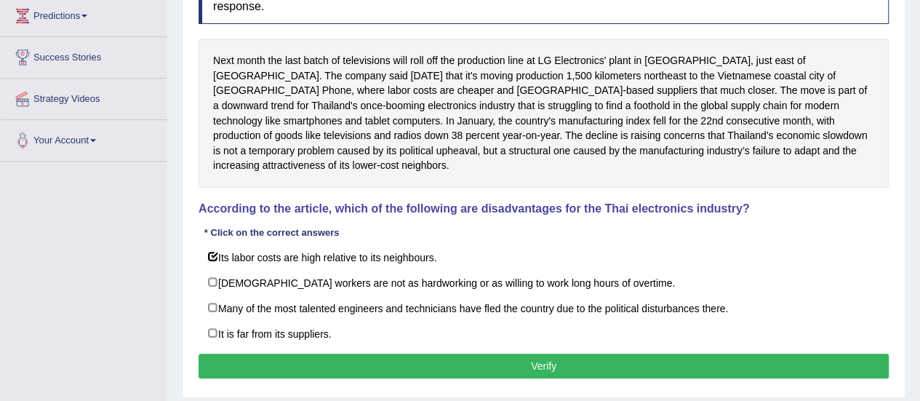
click at [434, 353] on button "Verify" at bounding box center [543, 365] width 690 height 25
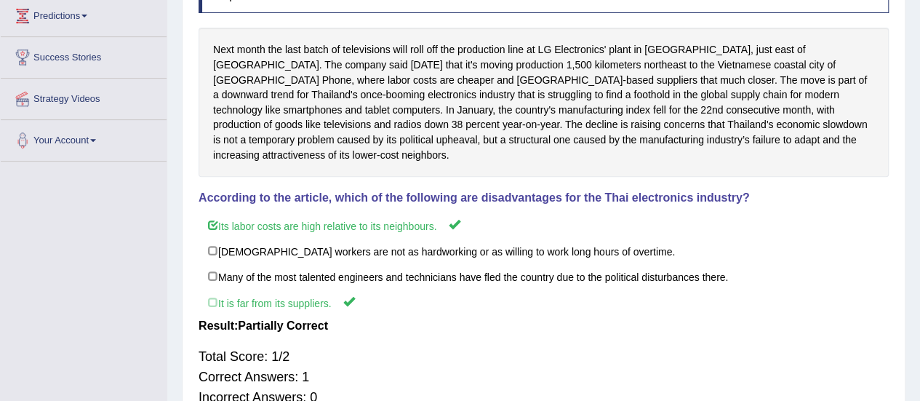
scroll to position [228, 0]
